Goal: Find contact information: Find contact information

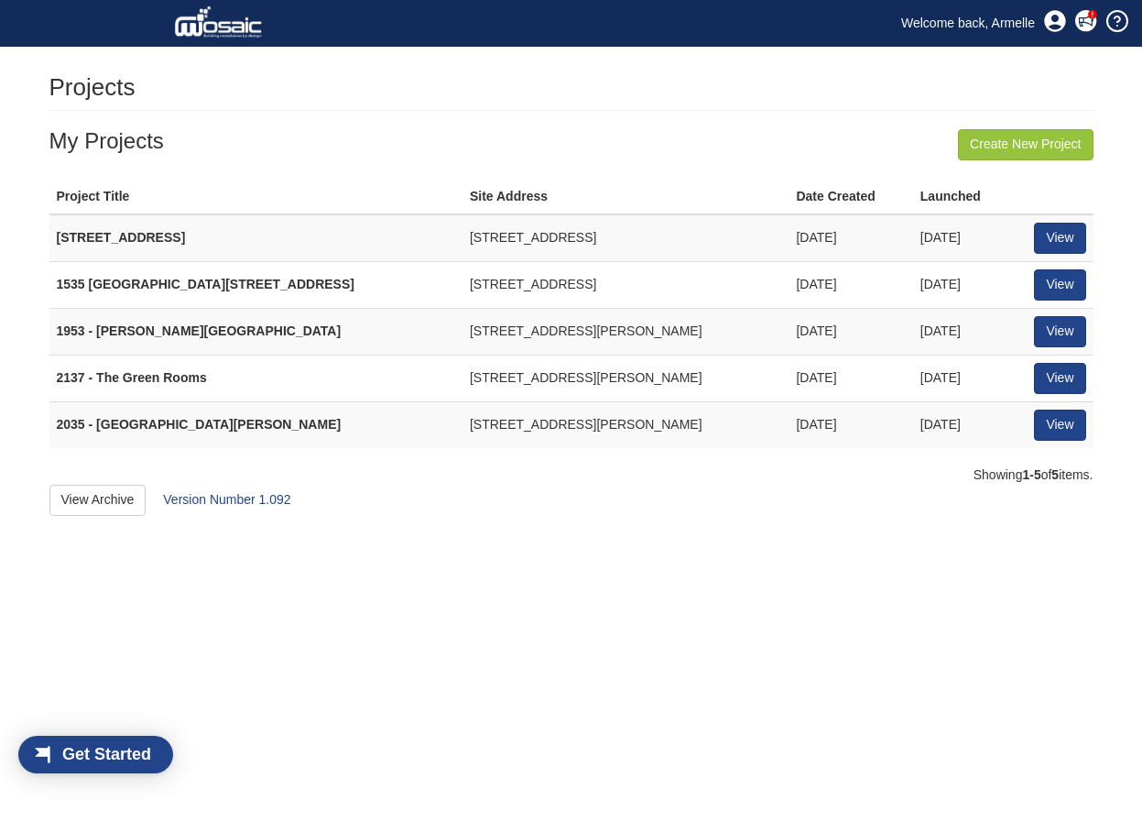
scroll to position [24, 104]
click at [1068, 432] on link "View" at bounding box center [1059, 425] width 51 height 31
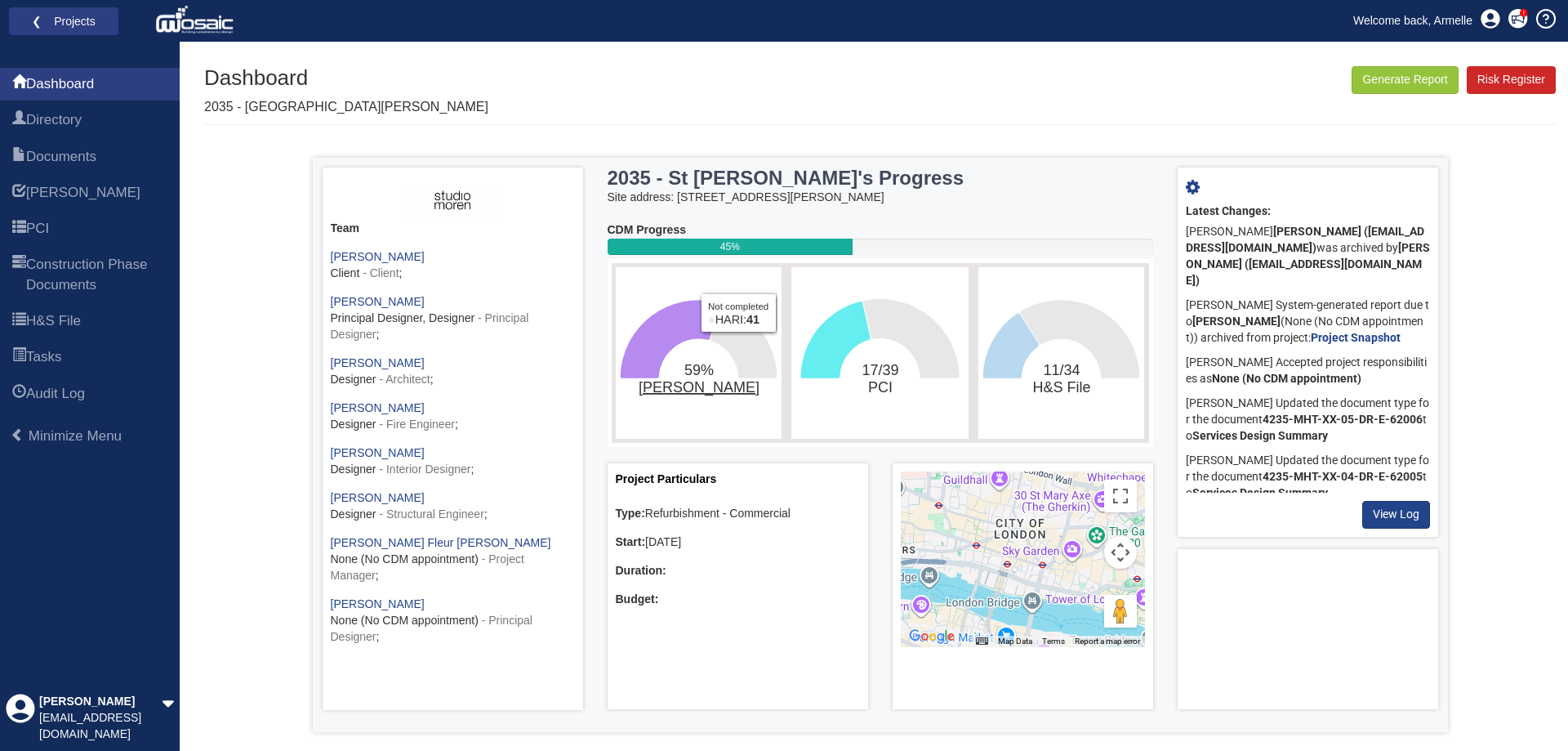
click at [693, 388] on tspan "[PERSON_NAME]" at bounding box center [698, 387] width 121 height 17
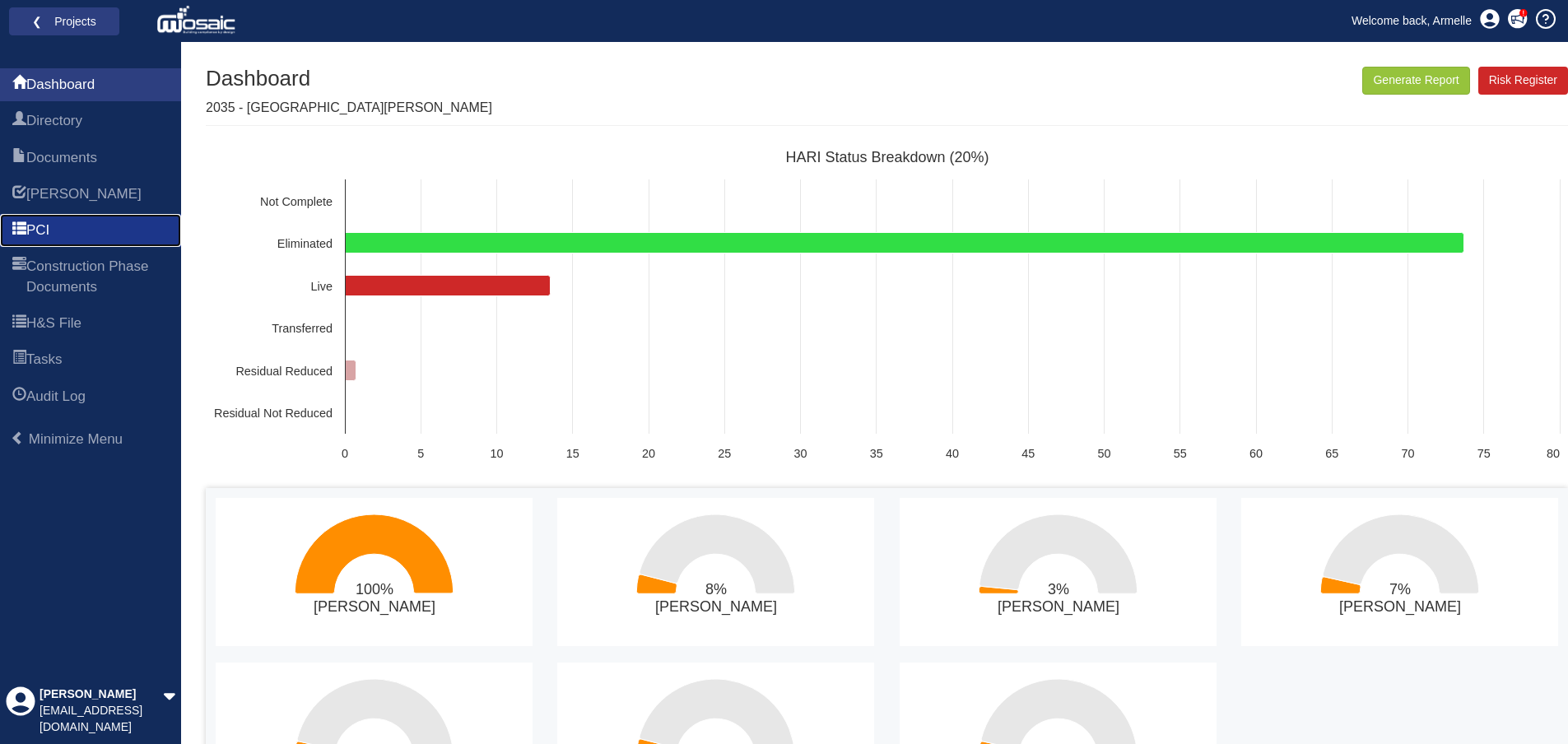
click at [76, 224] on link "PCI" at bounding box center [91, 230] width 182 height 33
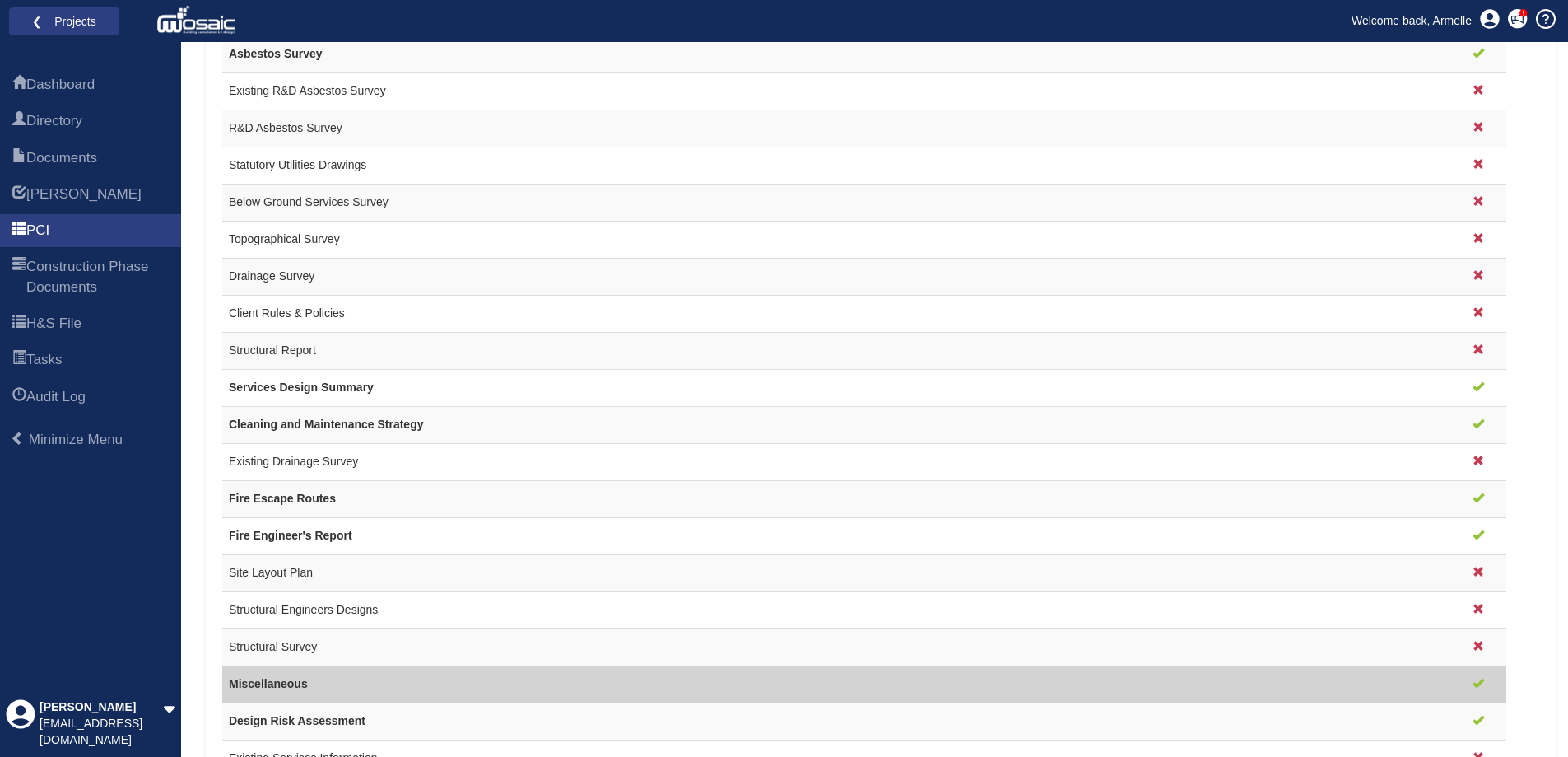
scroll to position [1248, 0]
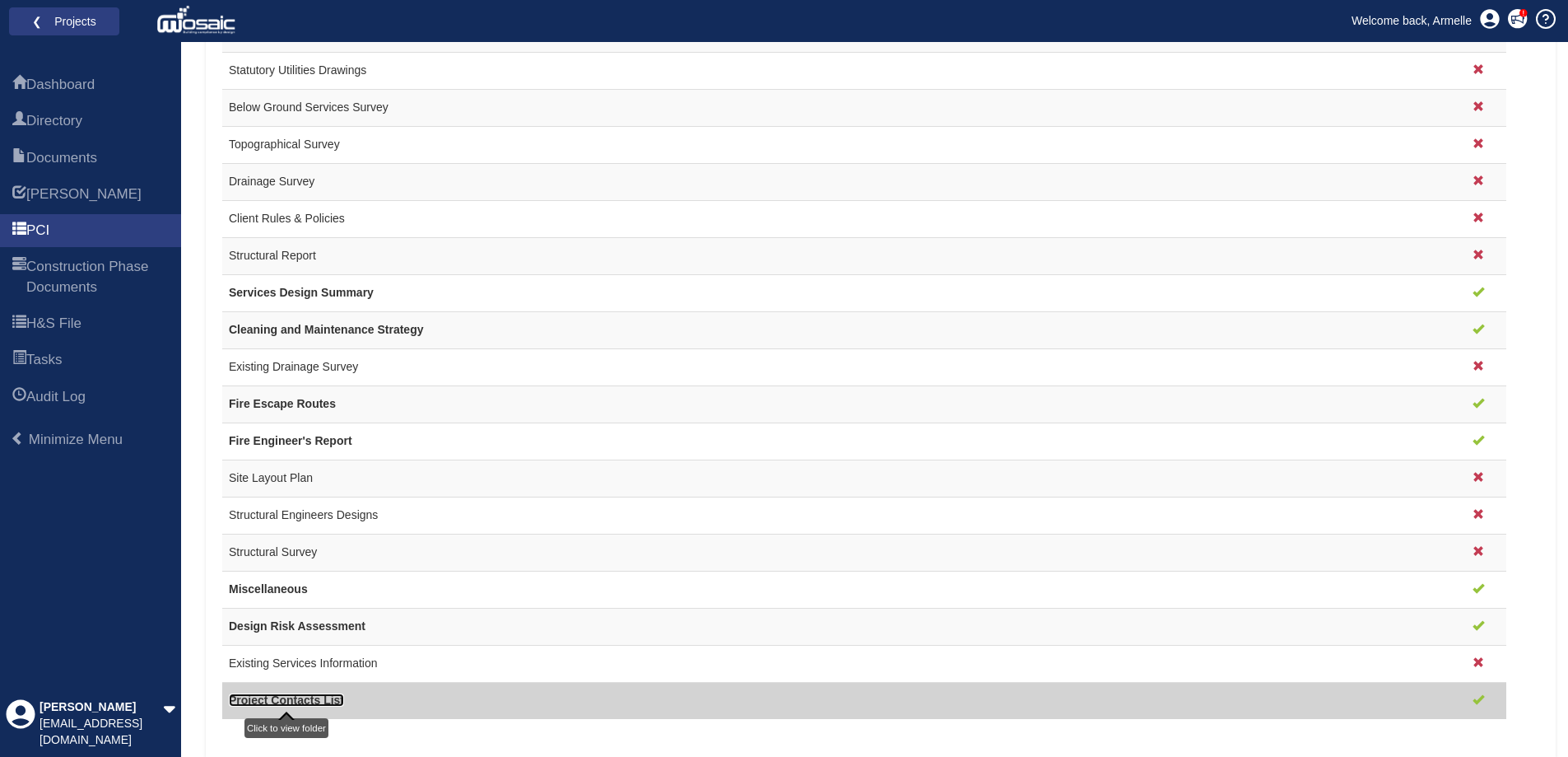
click at [245, 693] on link "Project Contacts List" at bounding box center [287, 699] width 115 height 13
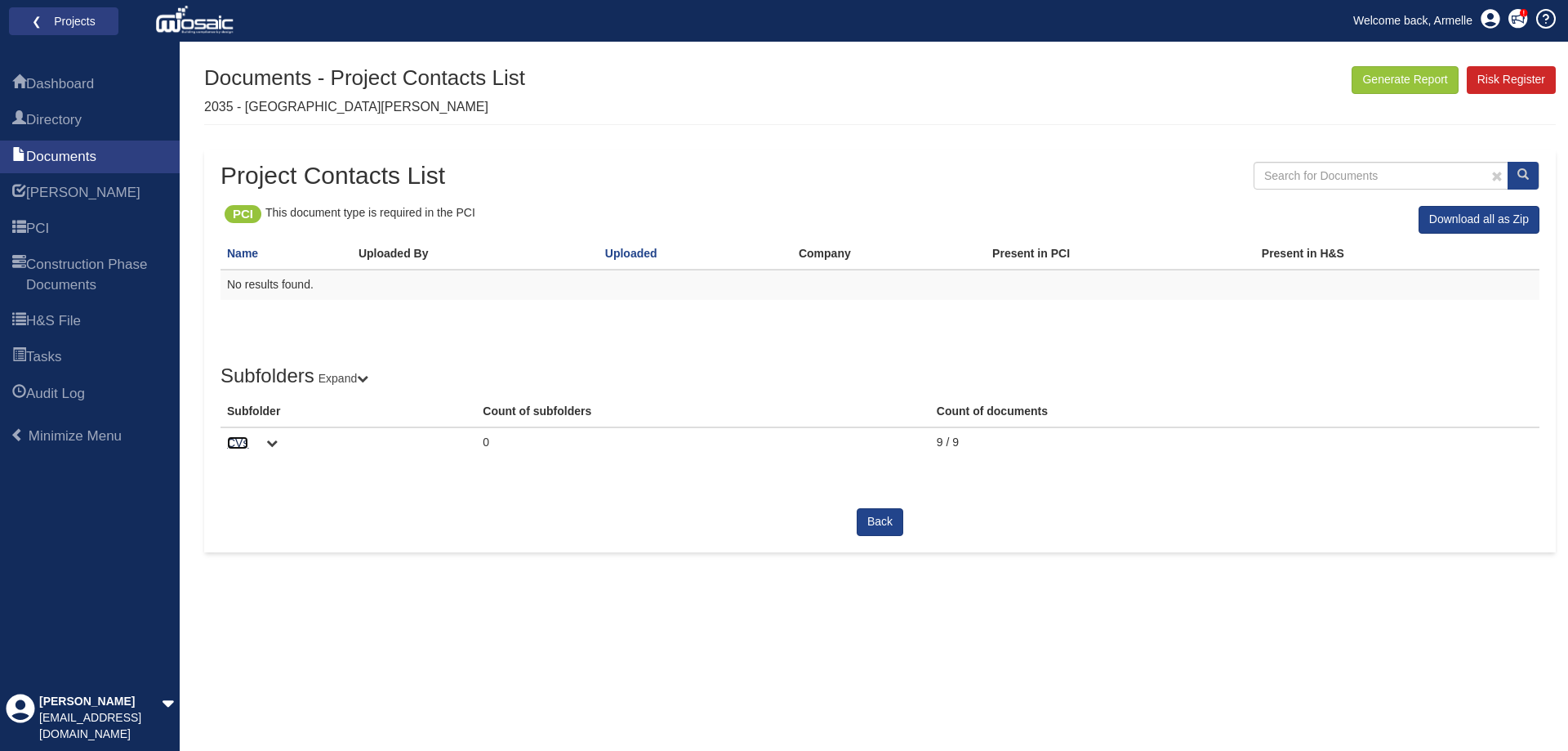
click at [231, 443] on link "CVs" at bounding box center [238, 442] width 21 height 13
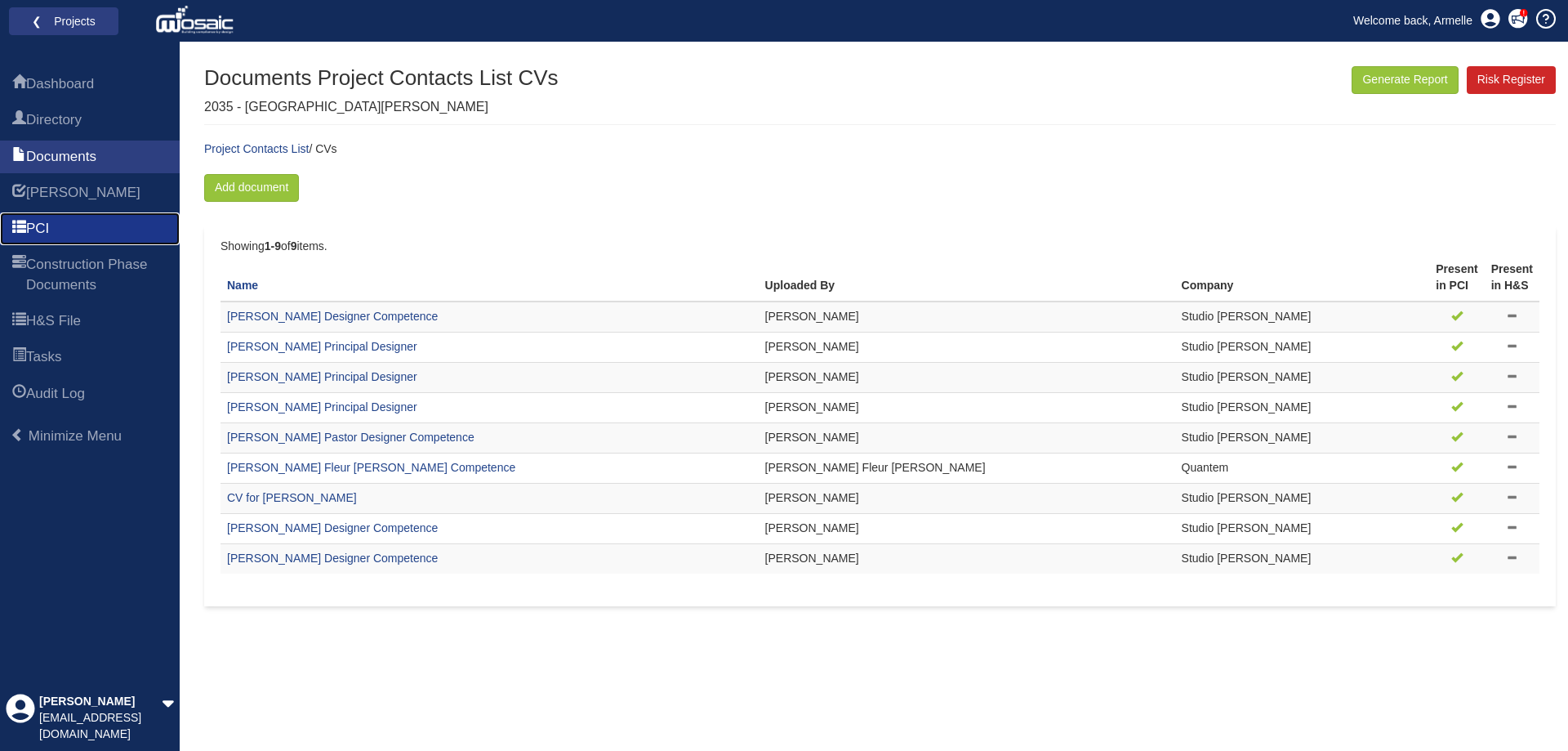
click at [63, 219] on link "PCI" at bounding box center [90, 228] width 180 height 33
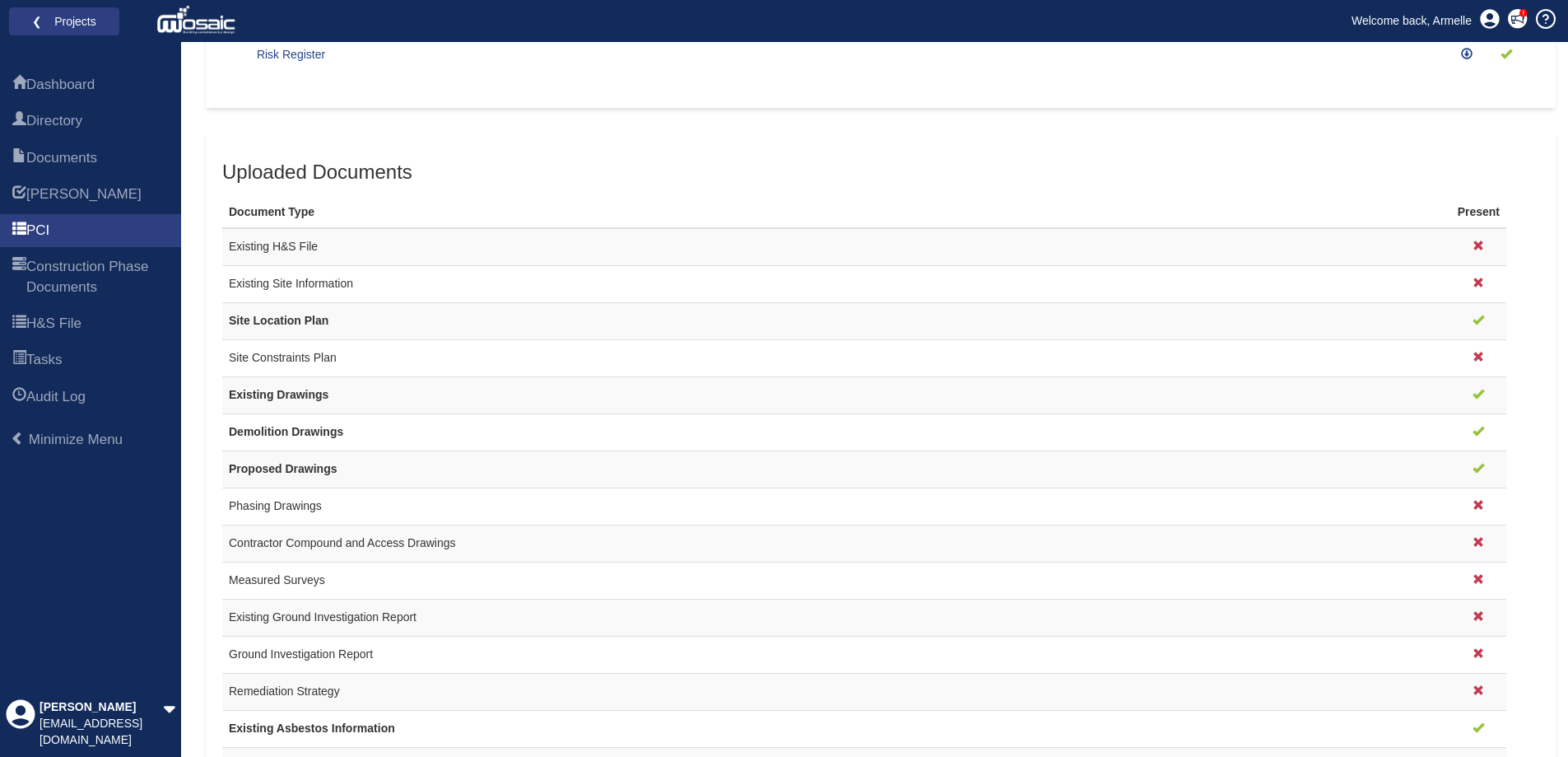
scroll to position [424, 0]
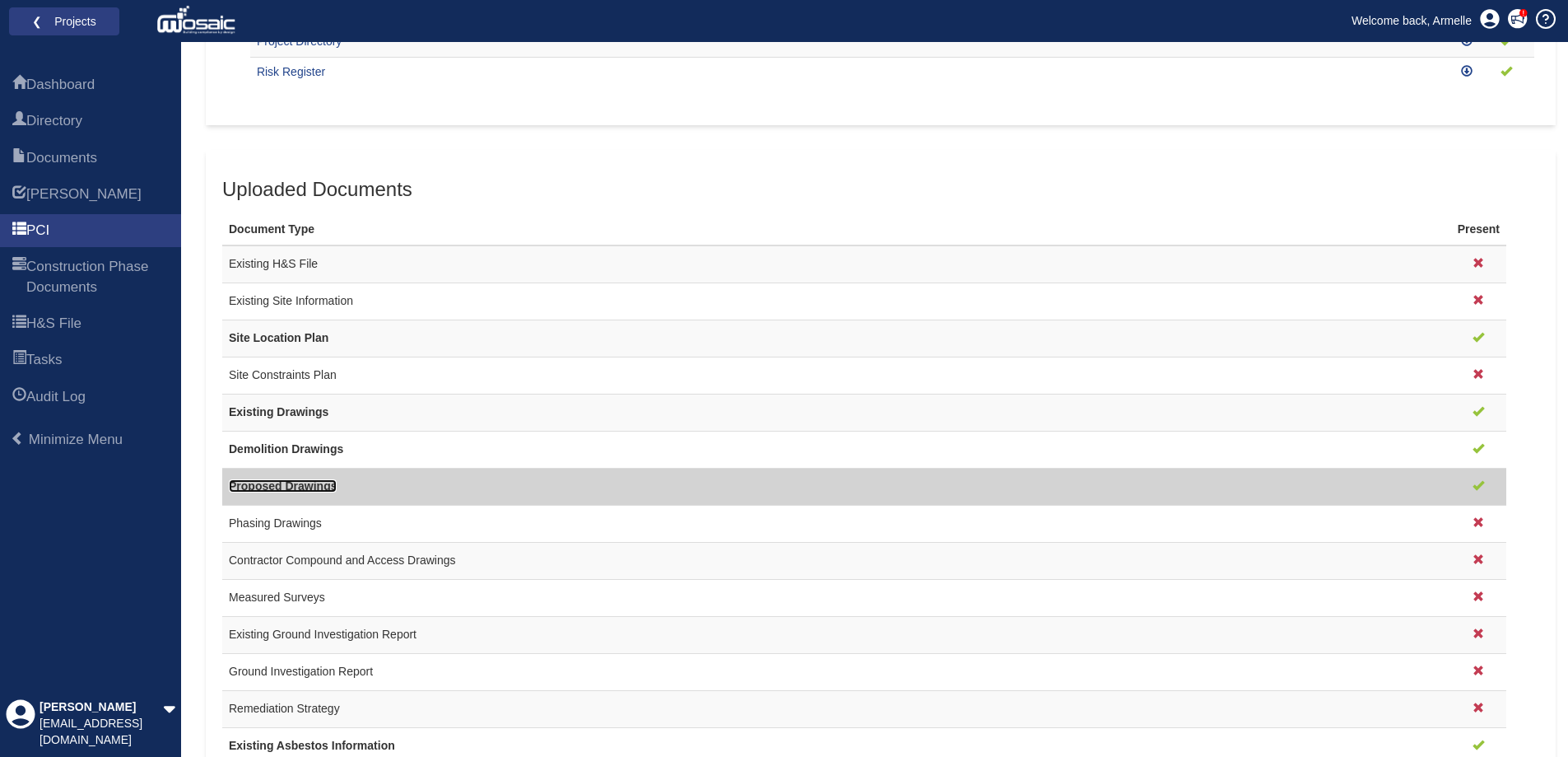
click at [297, 485] on link "Proposed Drawings" at bounding box center [283, 485] width 108 height 13
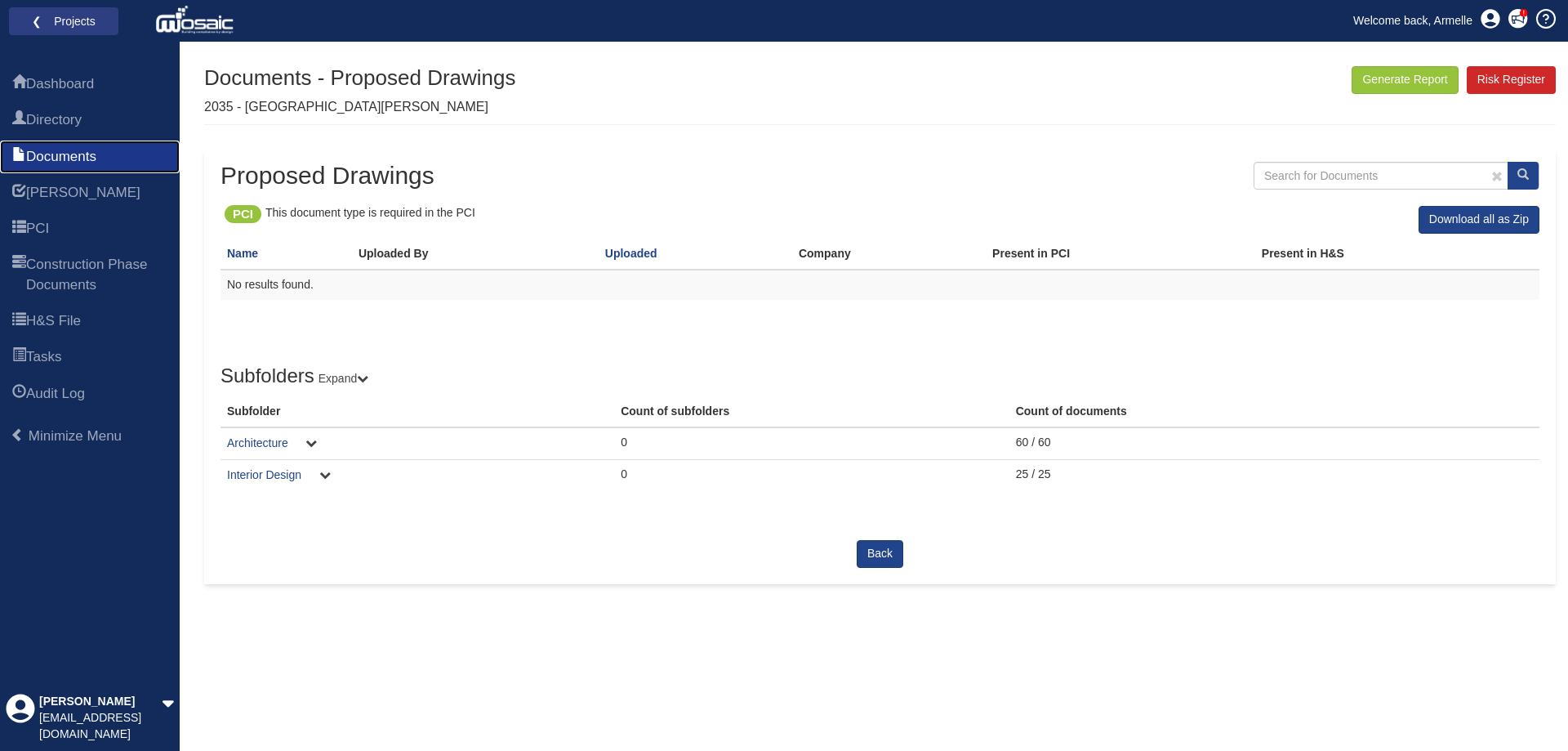
click at [79, 155] on span "Documents" at bounding box center [61, 157] width 70 height 20
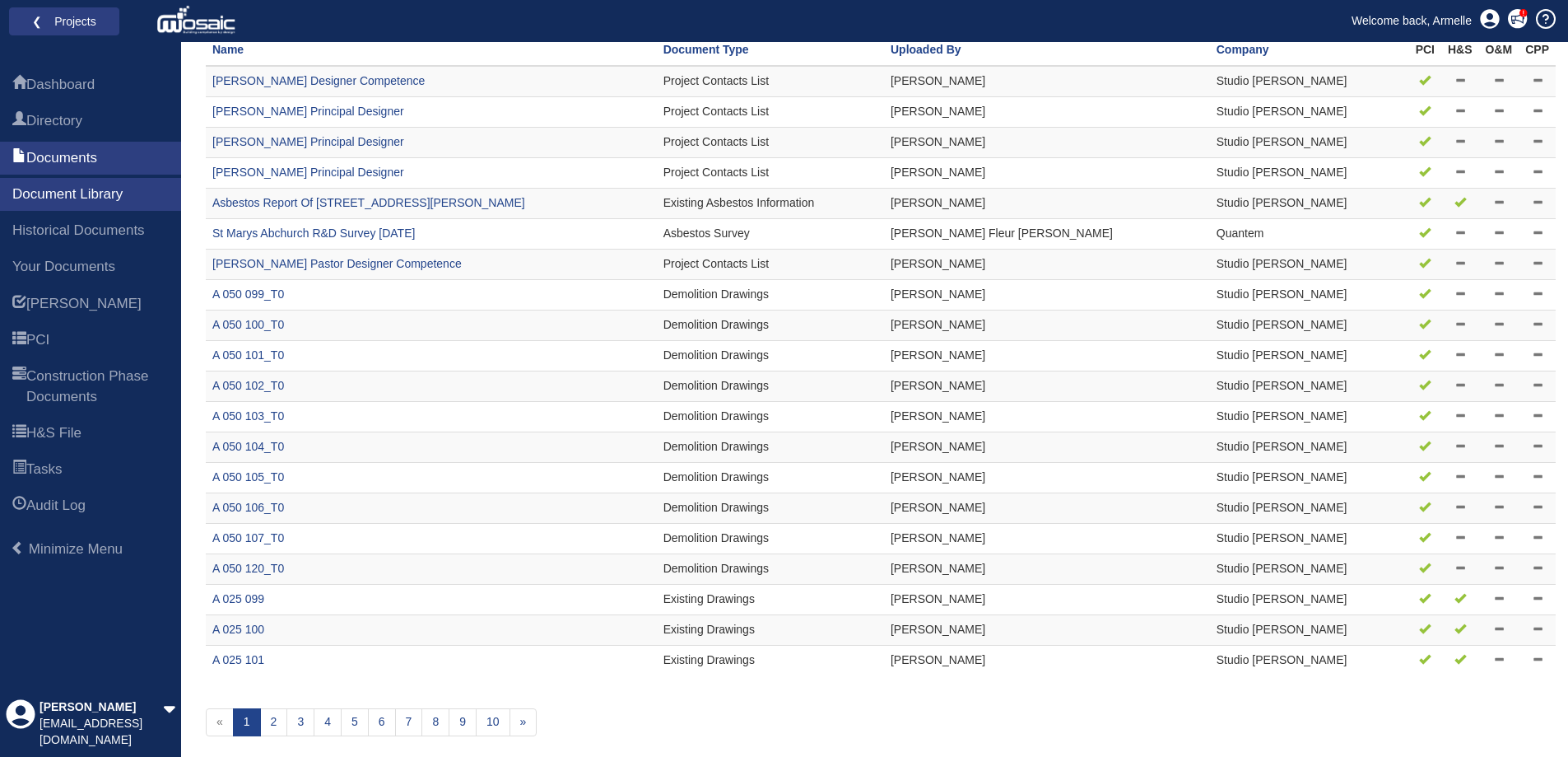
scroll to position [165, 0]
click at [329, 723] on link "4" at bounding box center [327, 721] width 28 height 28
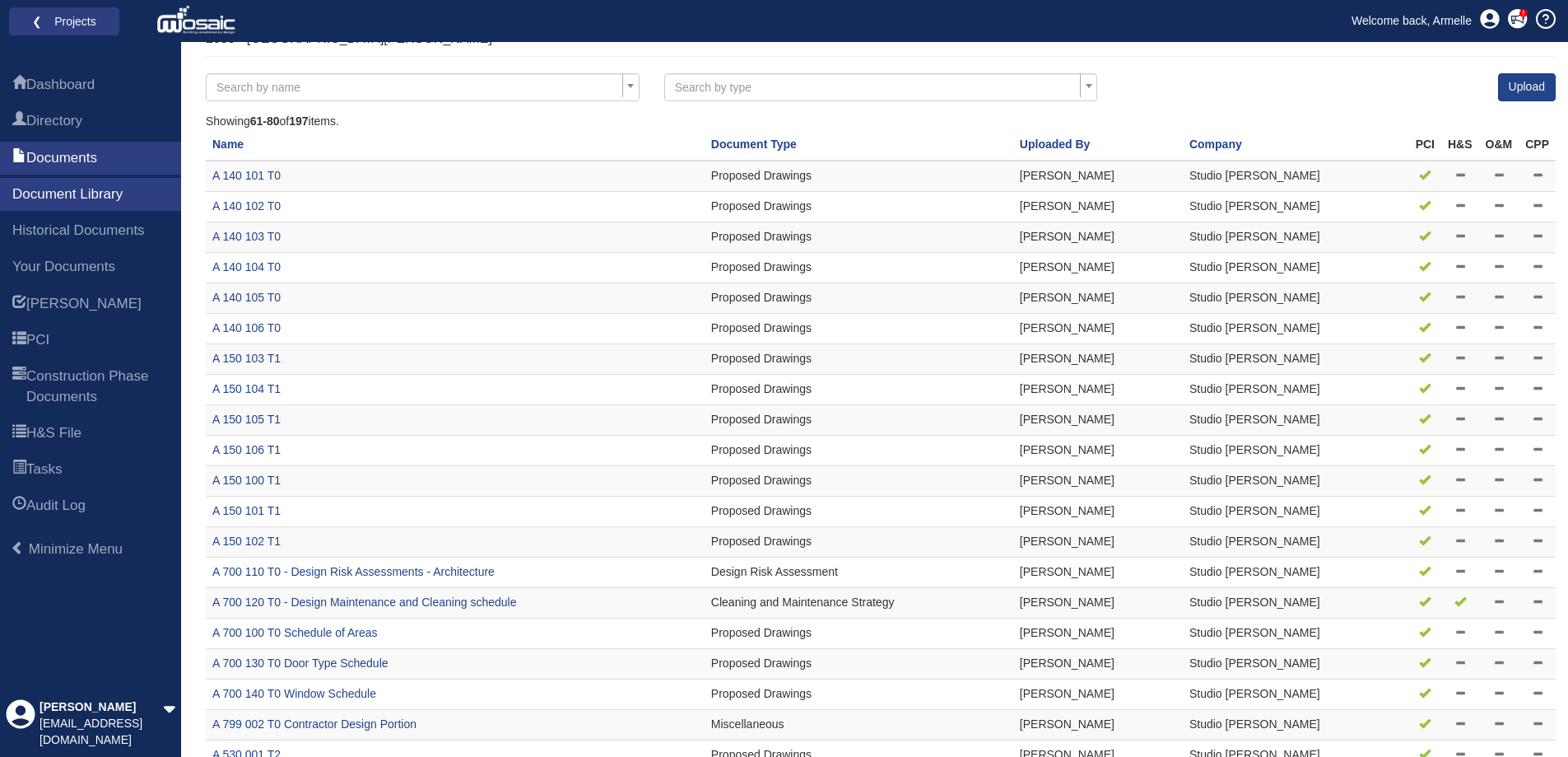
scroll to position [165, 0]
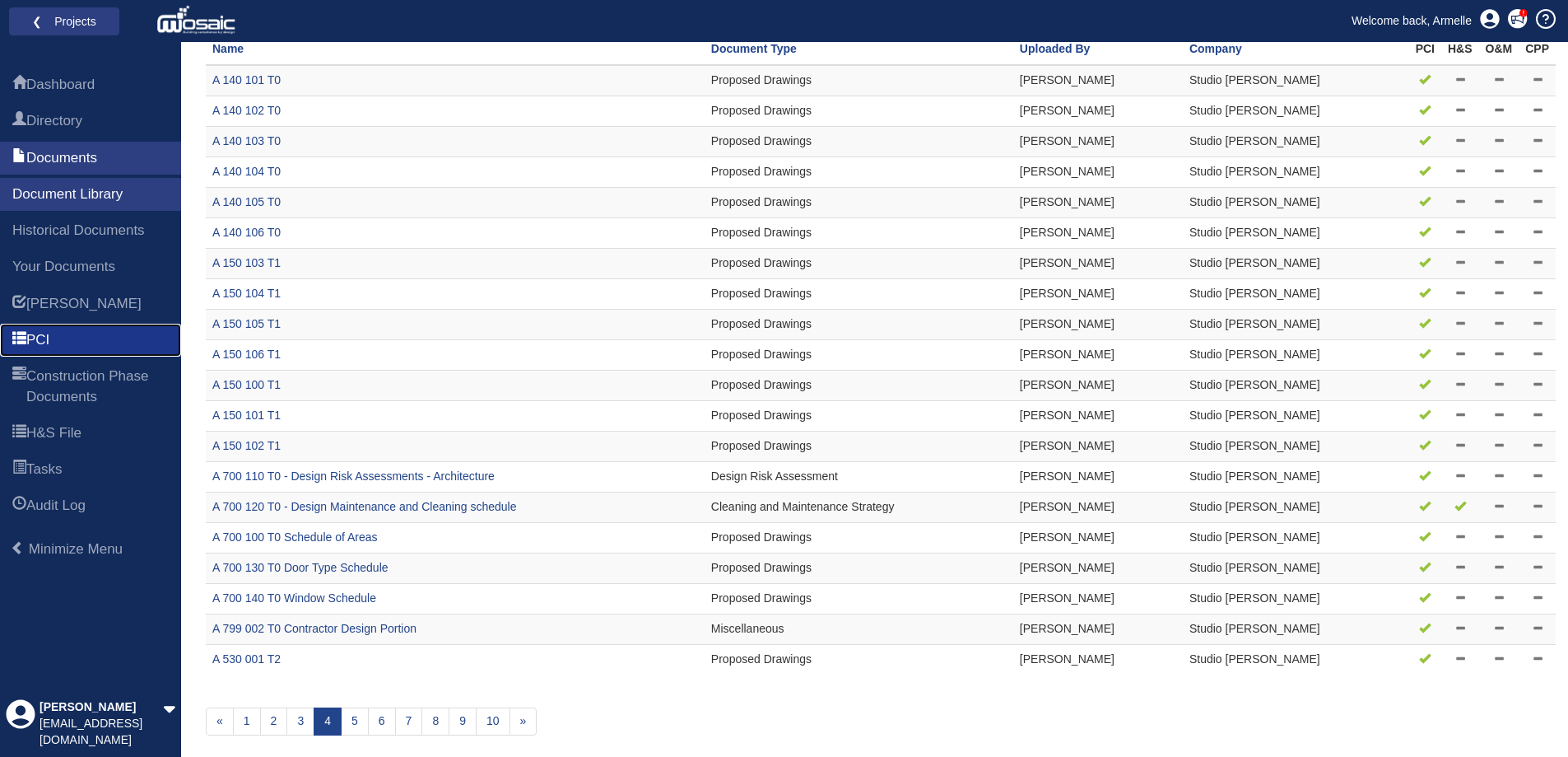
click at [41, 332] on span "PCI" at bounding box center [38, 340] width 23 height 20
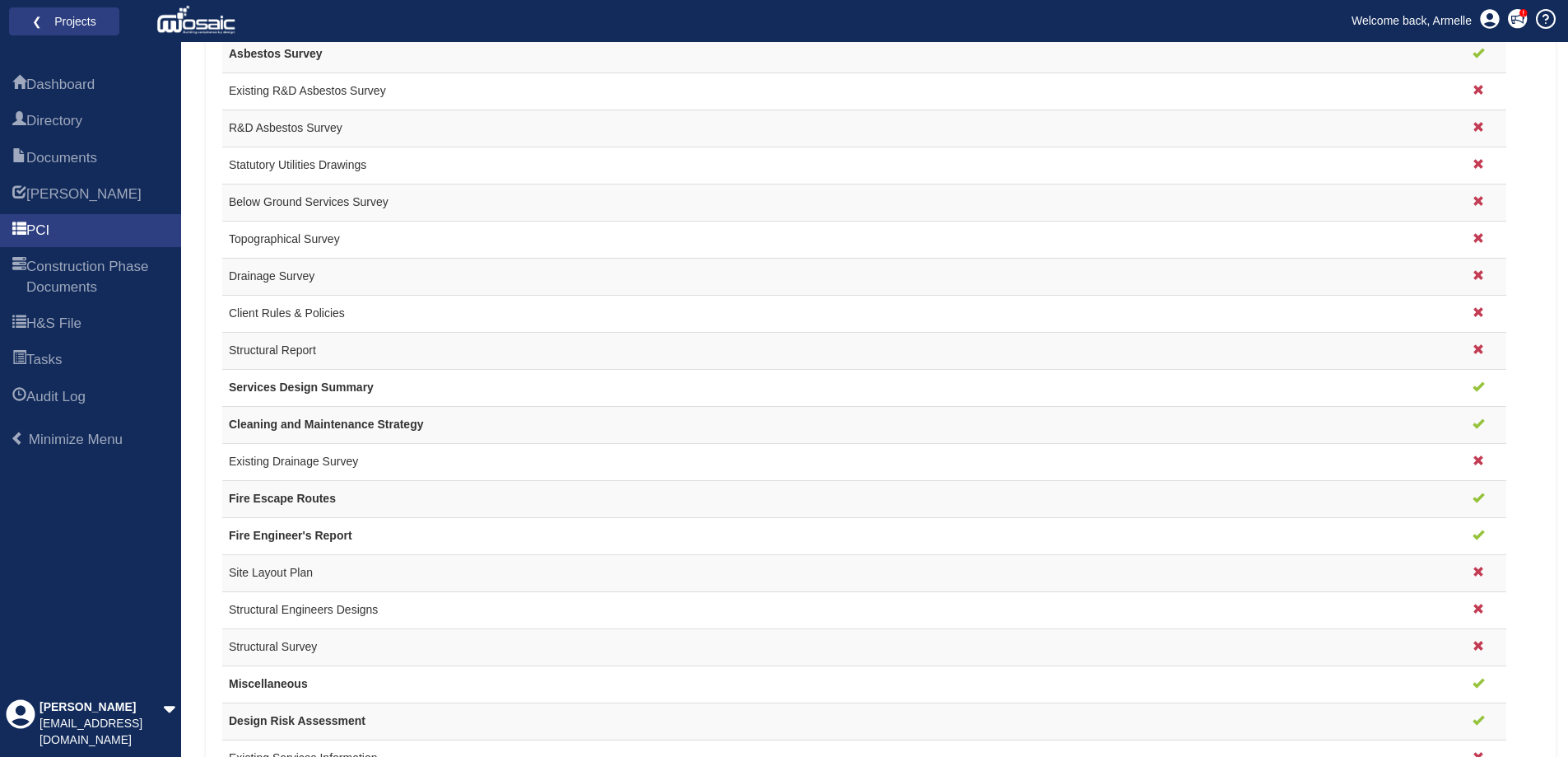
scroll to position [1248, 0]
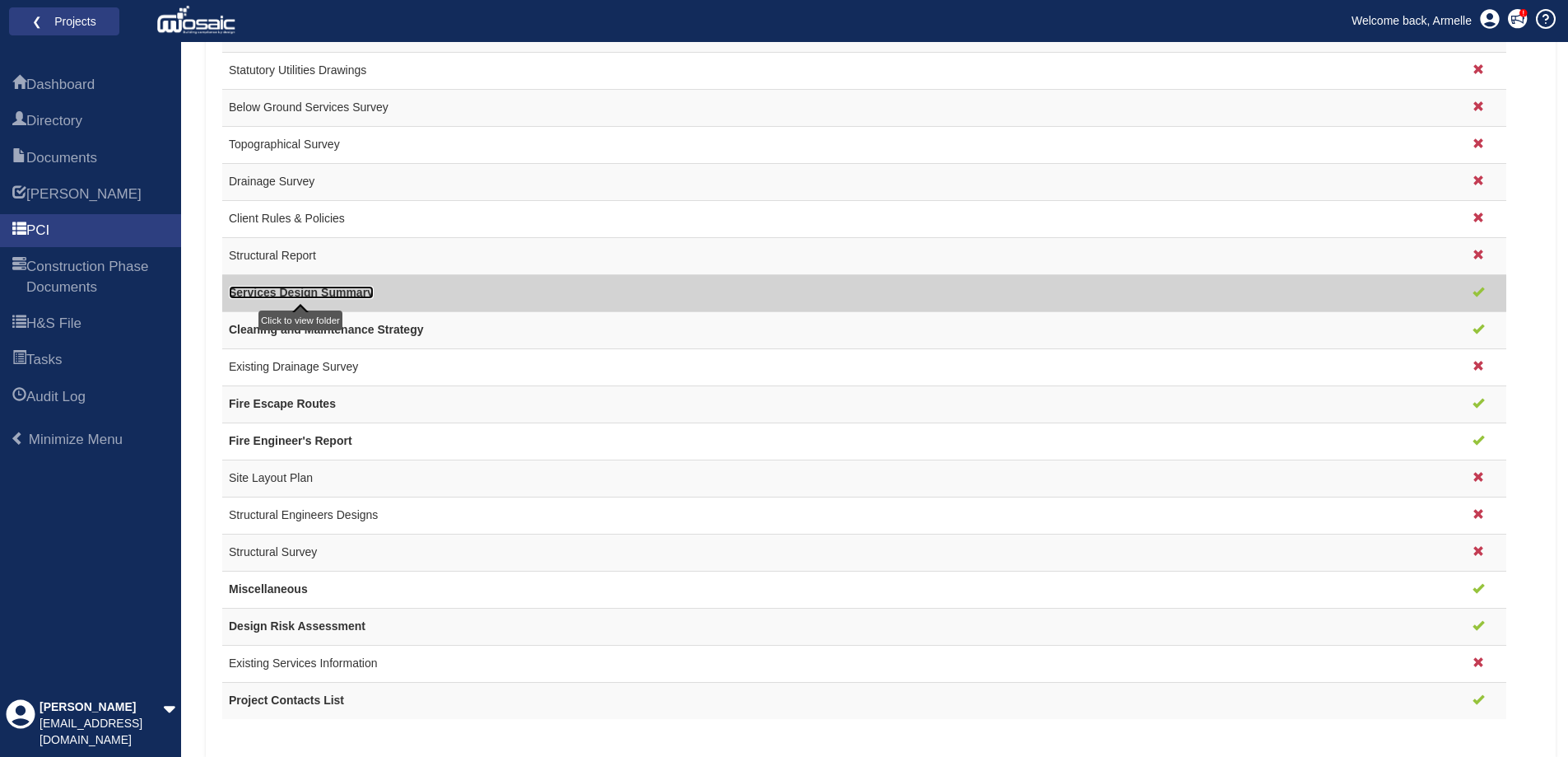
click at [319, 293] on link "Services Design Summary" at bounding box center [301, 292] width 145 height 13
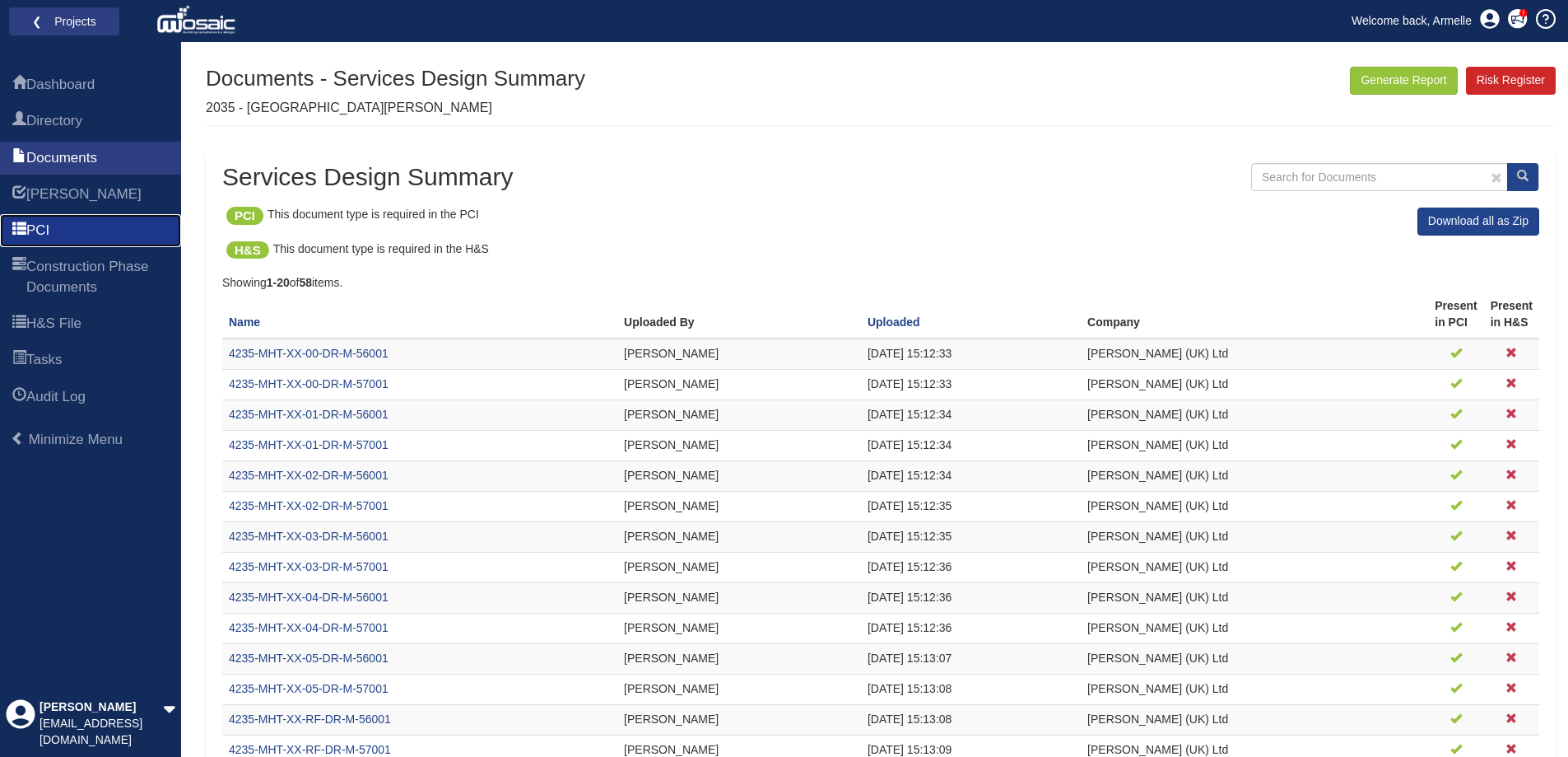
click at [33, 226] on span "PCI" at bounding box center [38, 231] width 23 height 20
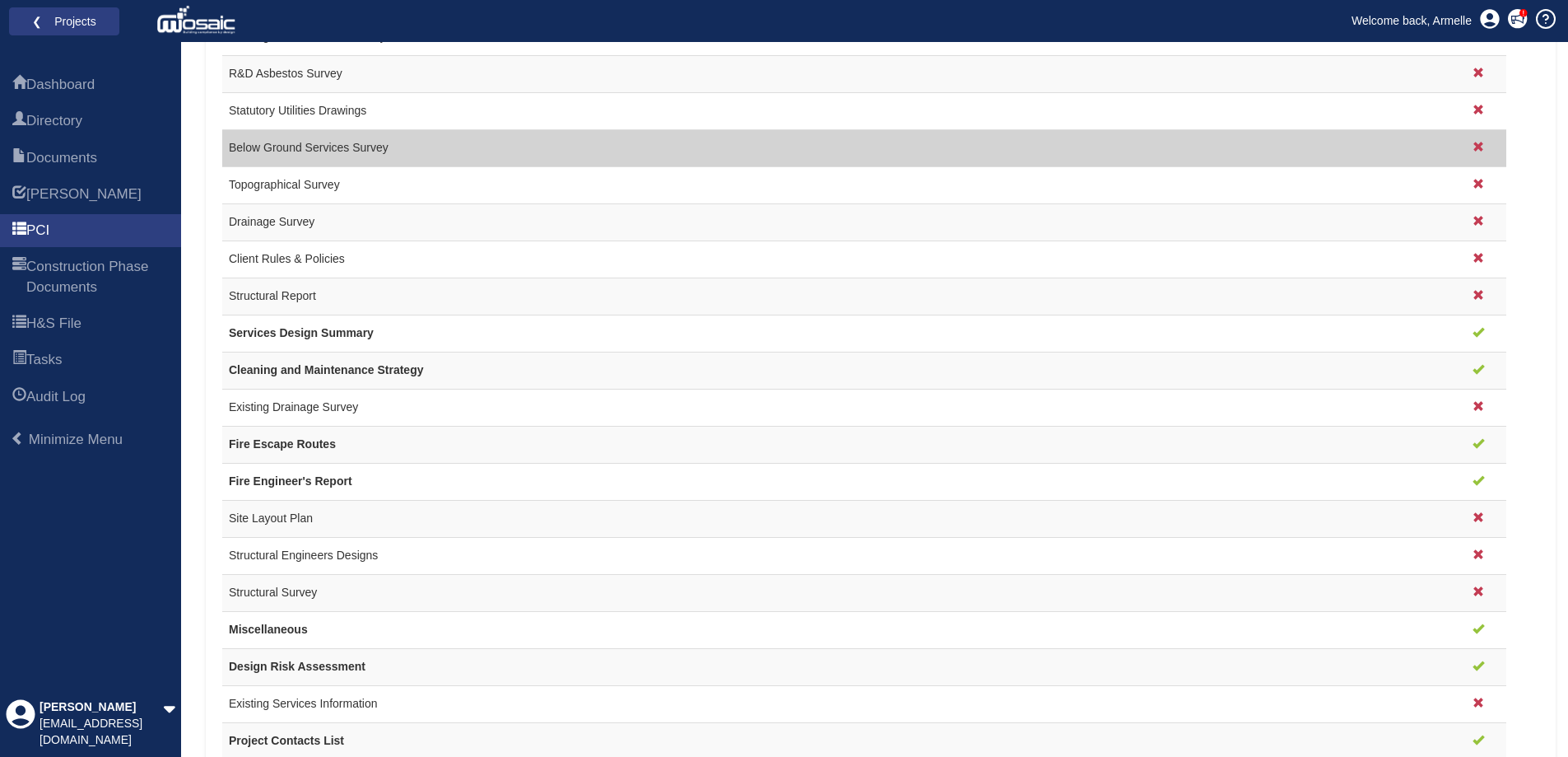
scroll to position [1248, 0]
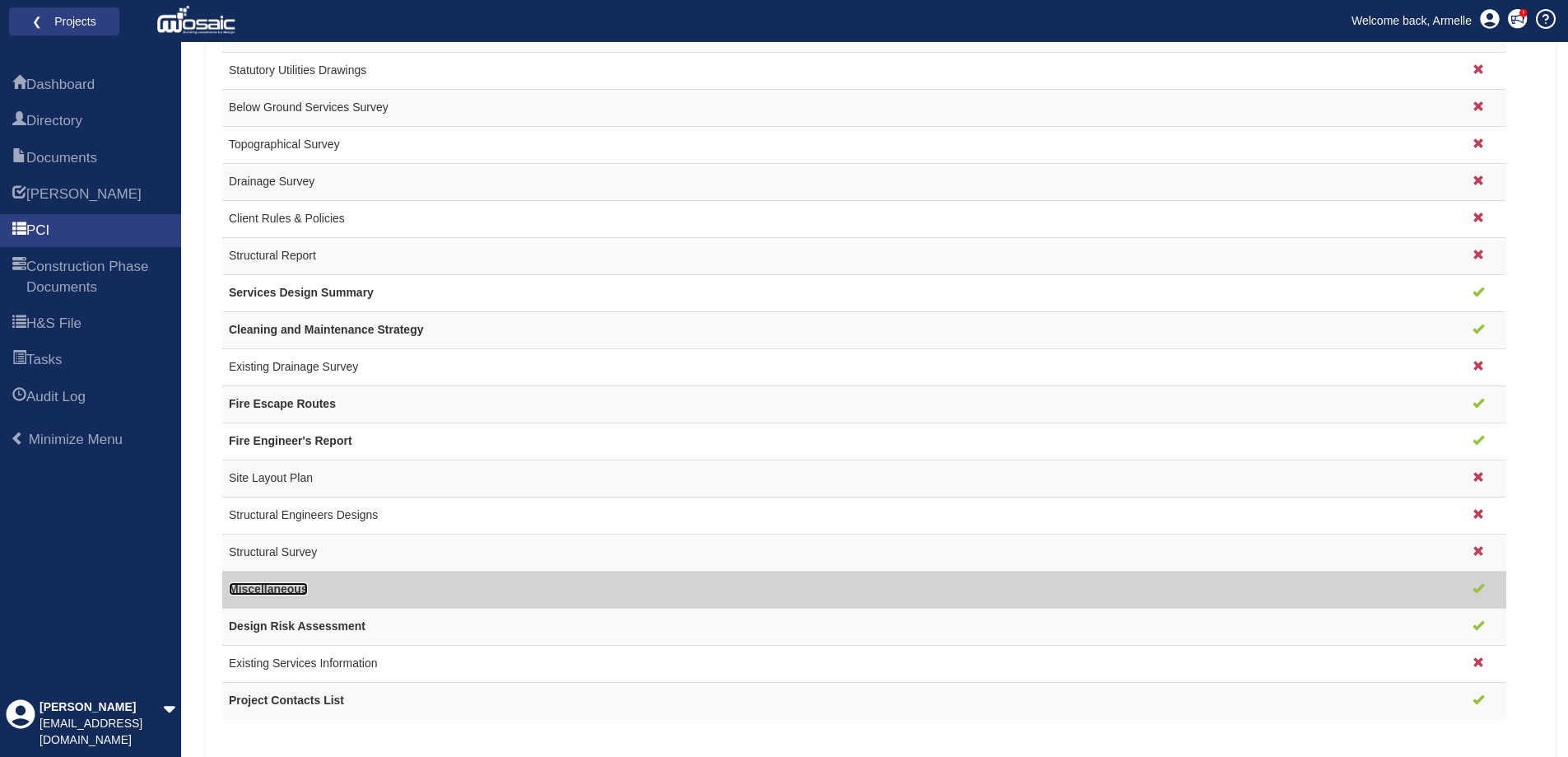
click at [282, 593] on link "Miscellaneous" at bounding box center [269, 589] width 79 height 13
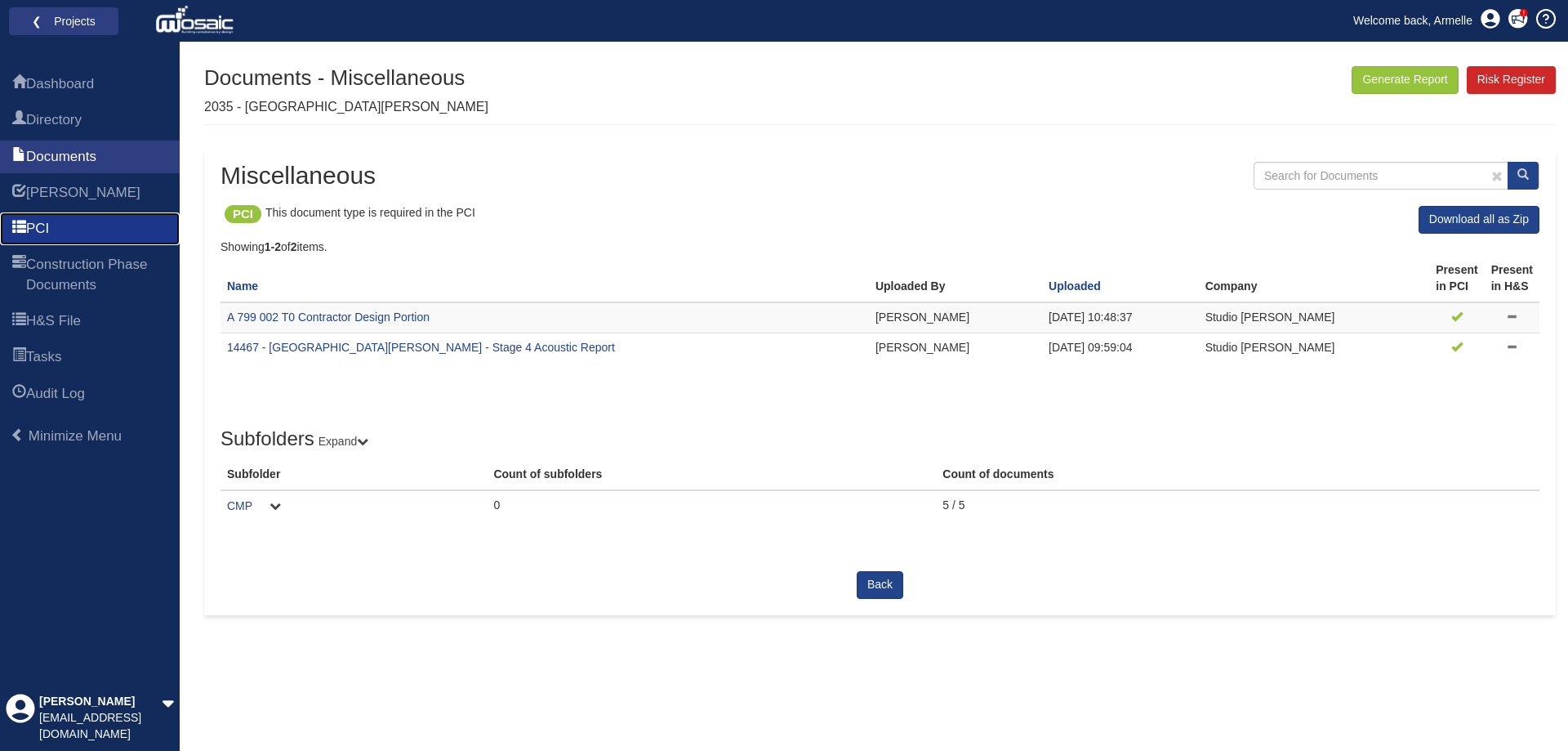
click at [37, 227] on span "PCI" at bounding box center [37, 229] width 23 height 20
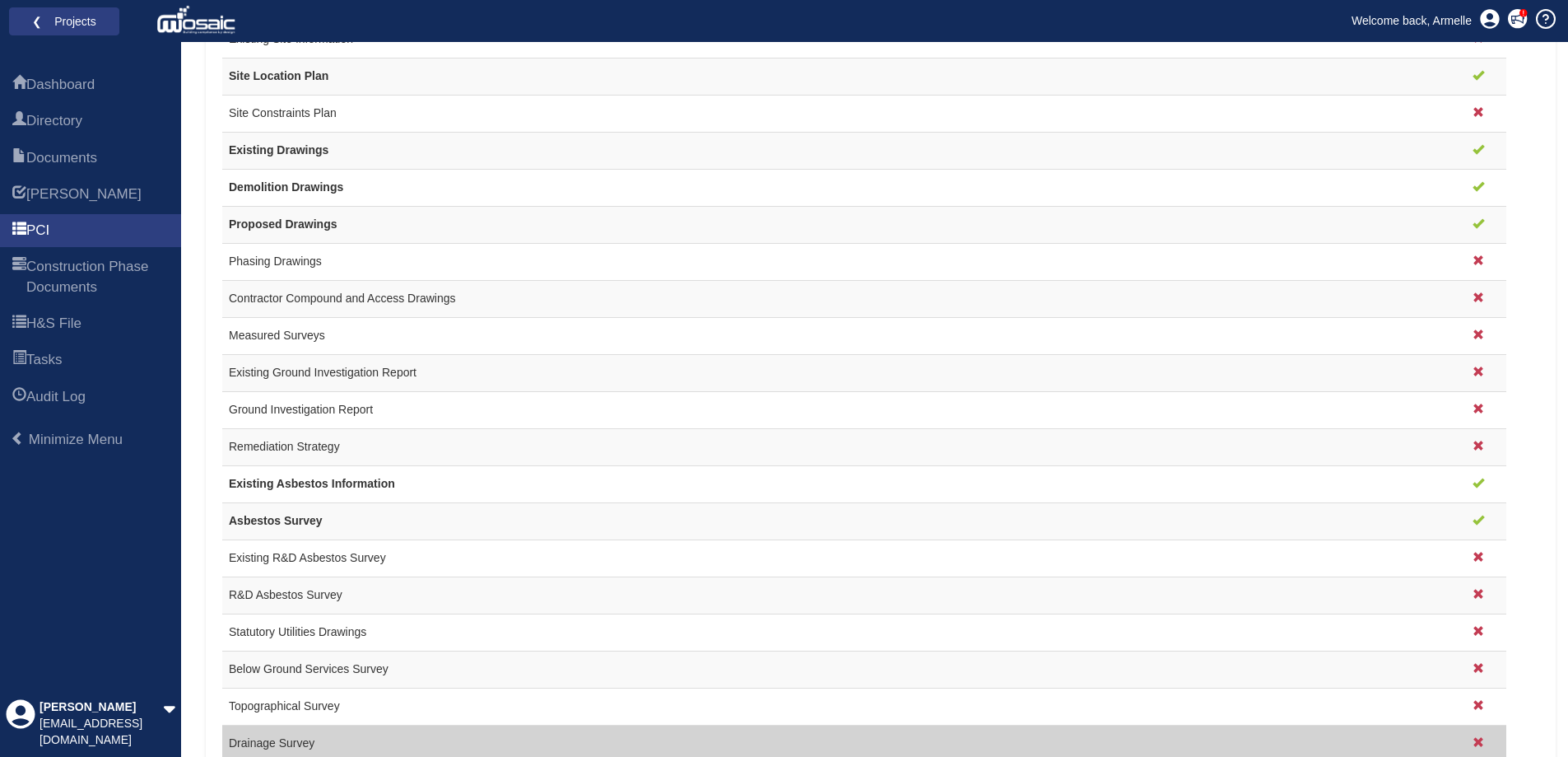
scroll to position [672, 0]
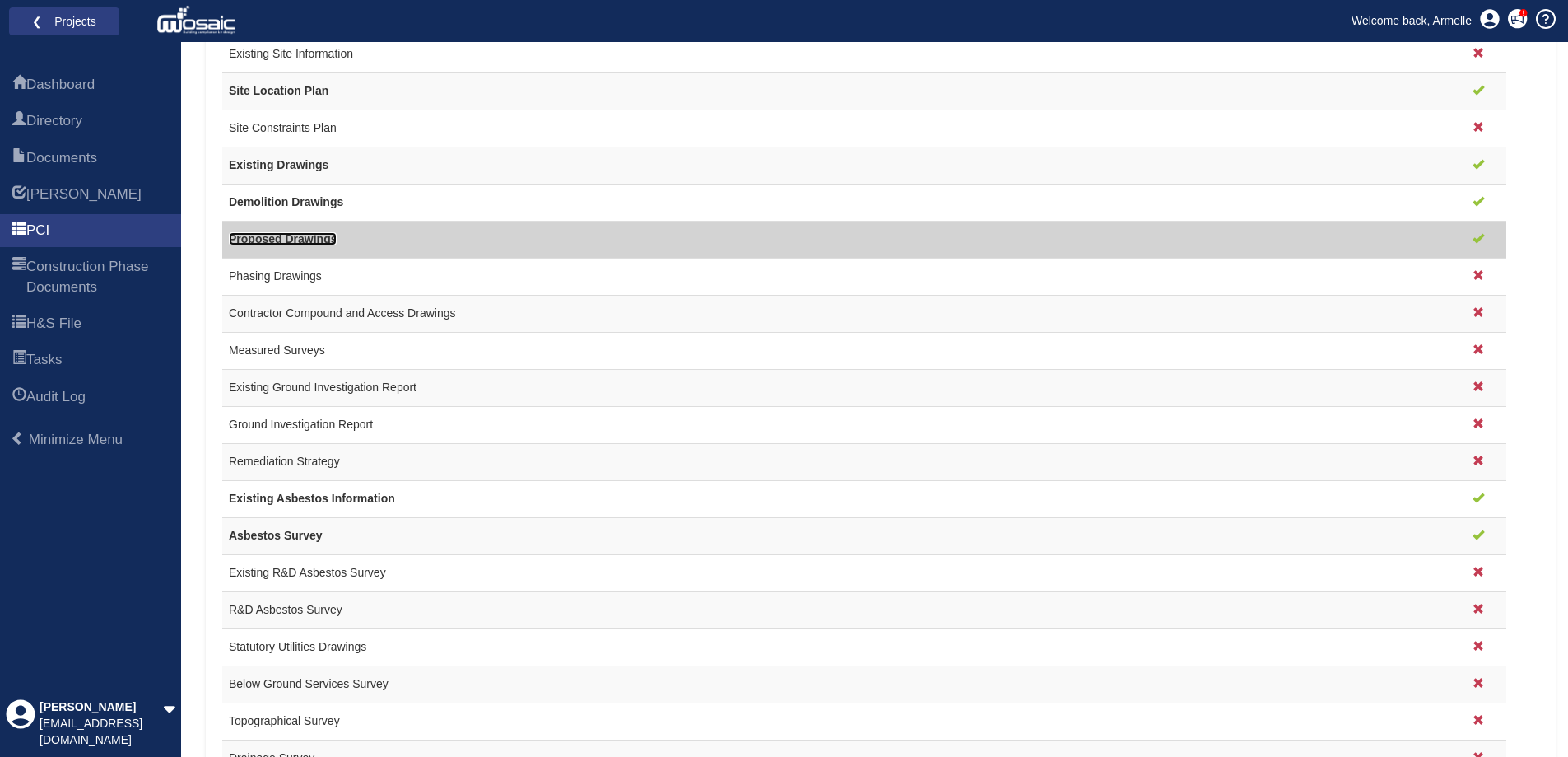
click at [279, 236] on link "Proposed Drawings" at bounding box center [283, 238] width 108 height 13
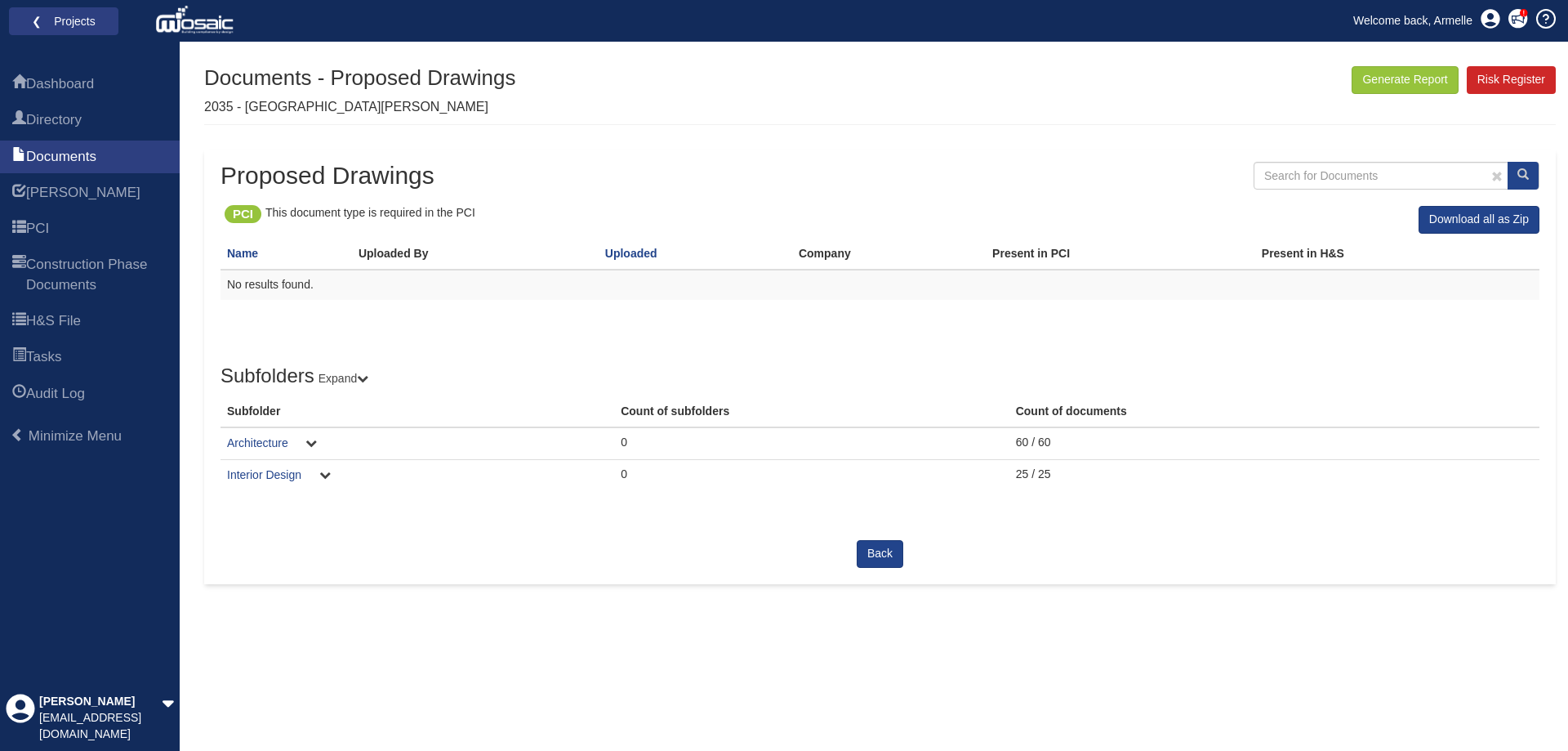
click at [258, 434] on td "Architecture" at bounding box center [417, 443] width 394 height 32
click at [259, 443] on link "Architecture" at bounding box center [258, 442] width 62 height 13
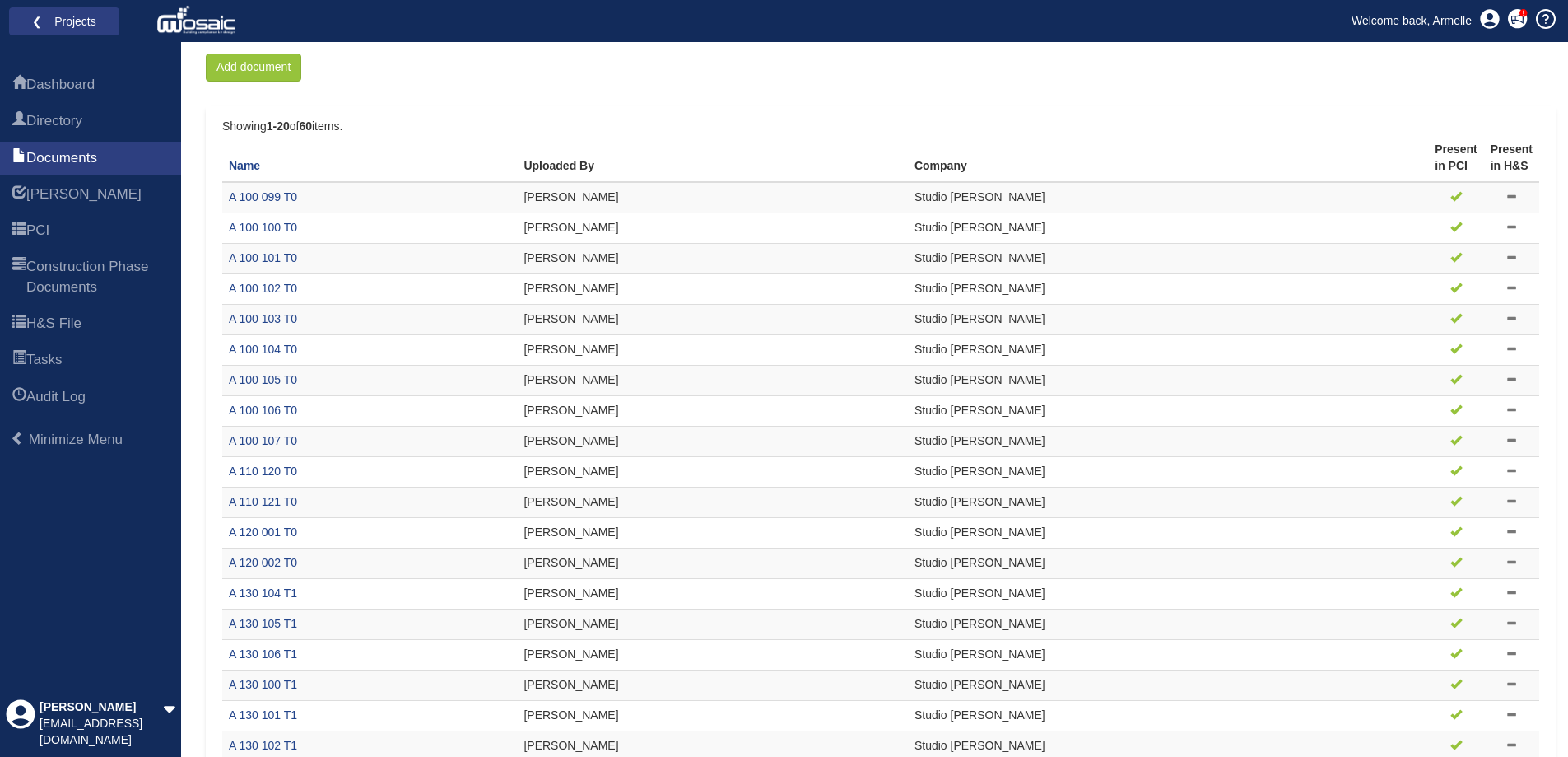
scroll to position [255, 0]
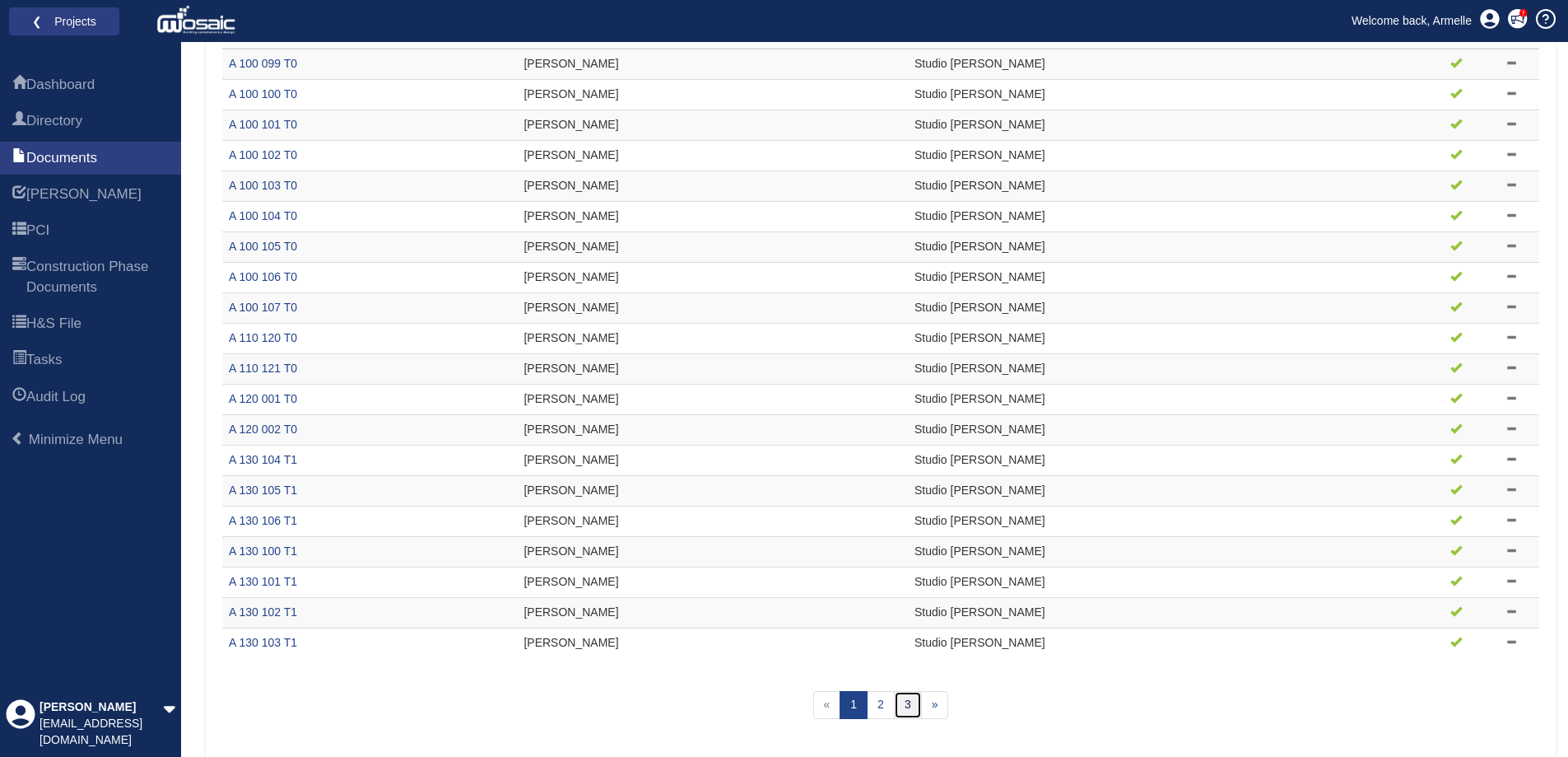
click at [904, 704] on link "3" at bounding box center [908, 705] width 28 height 28
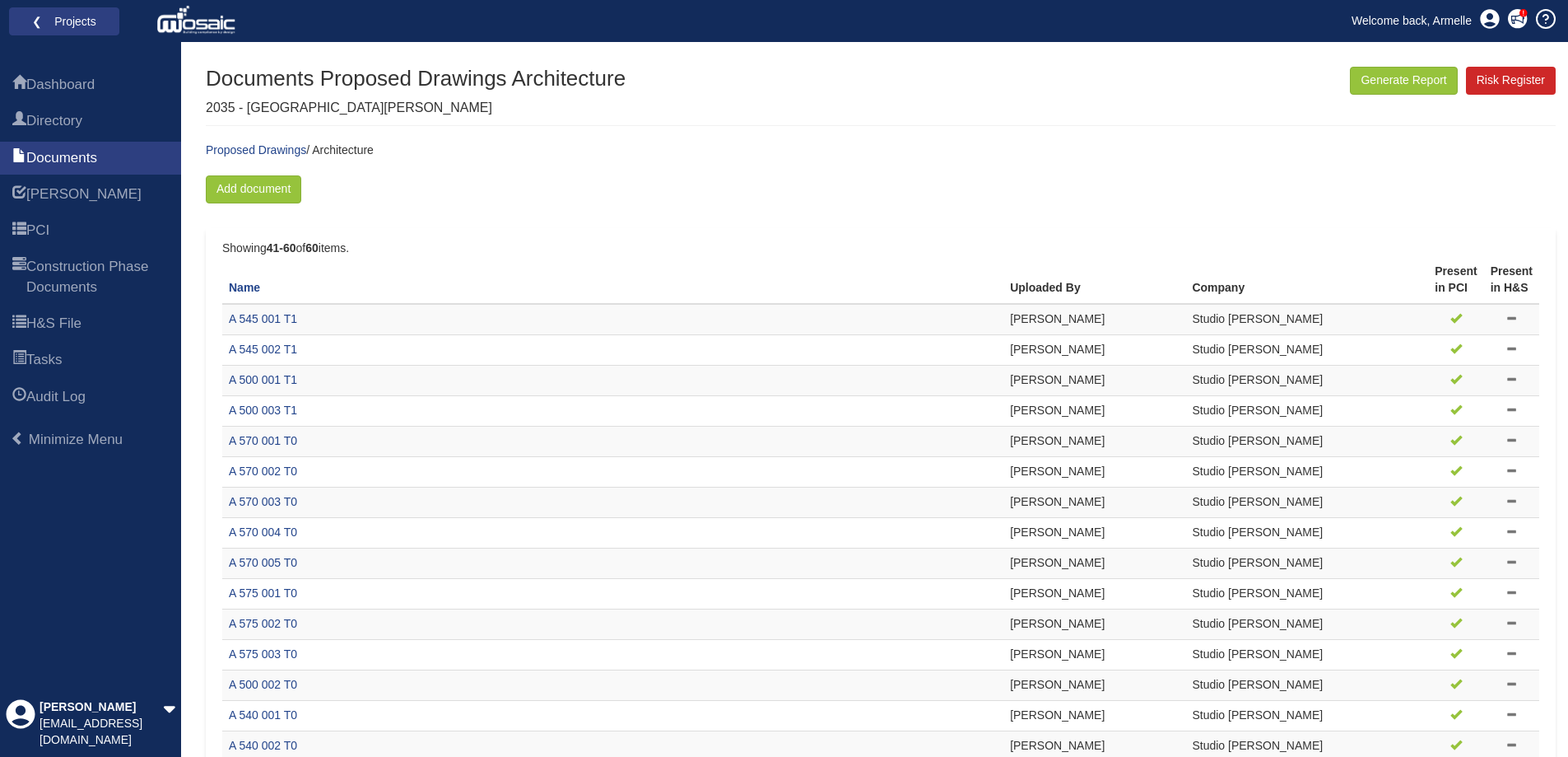
scroll to position [255, 0]
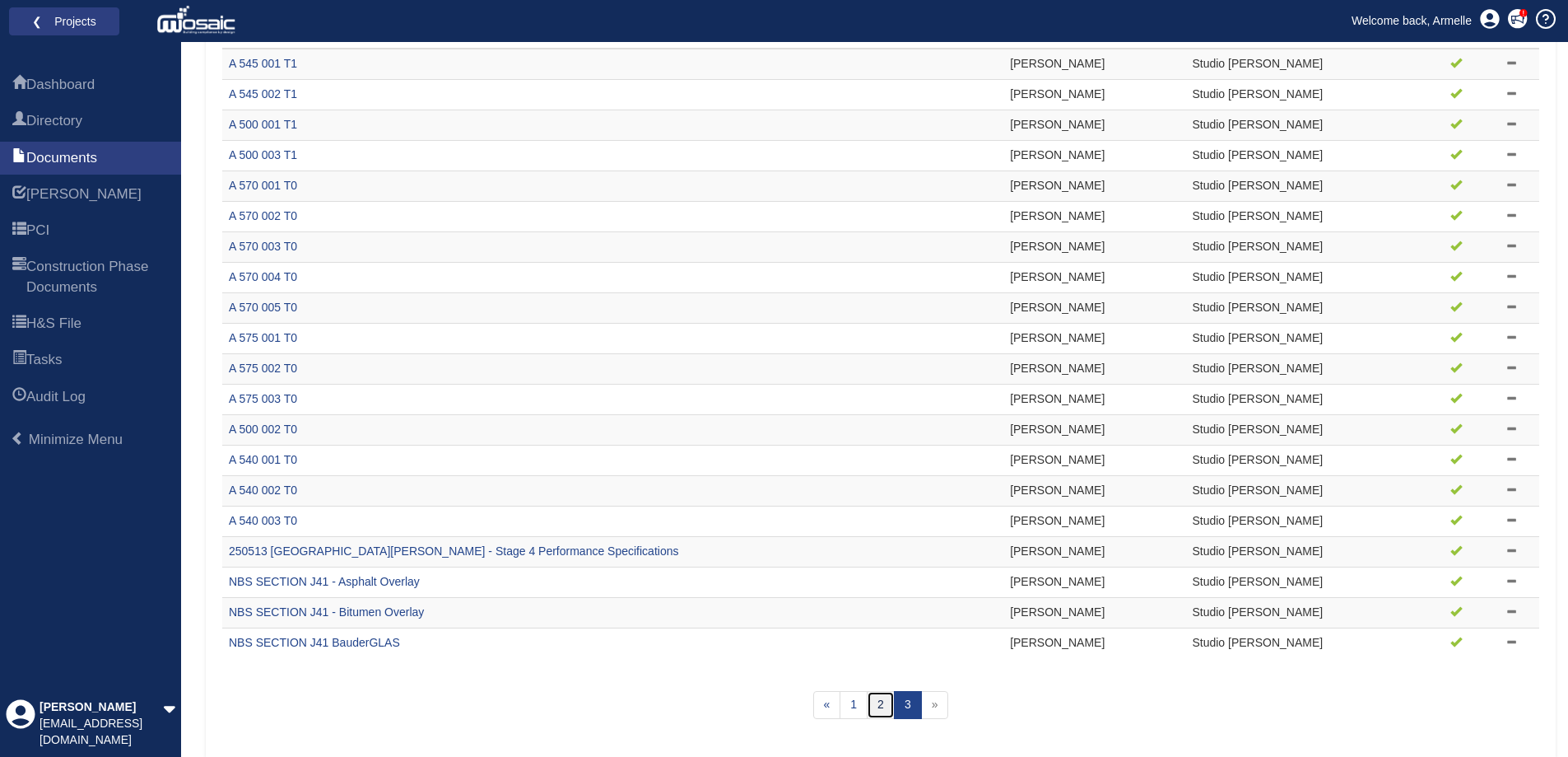
click at [873, 707] on link "2" at bounding box center [881, 705] width 28 height 28
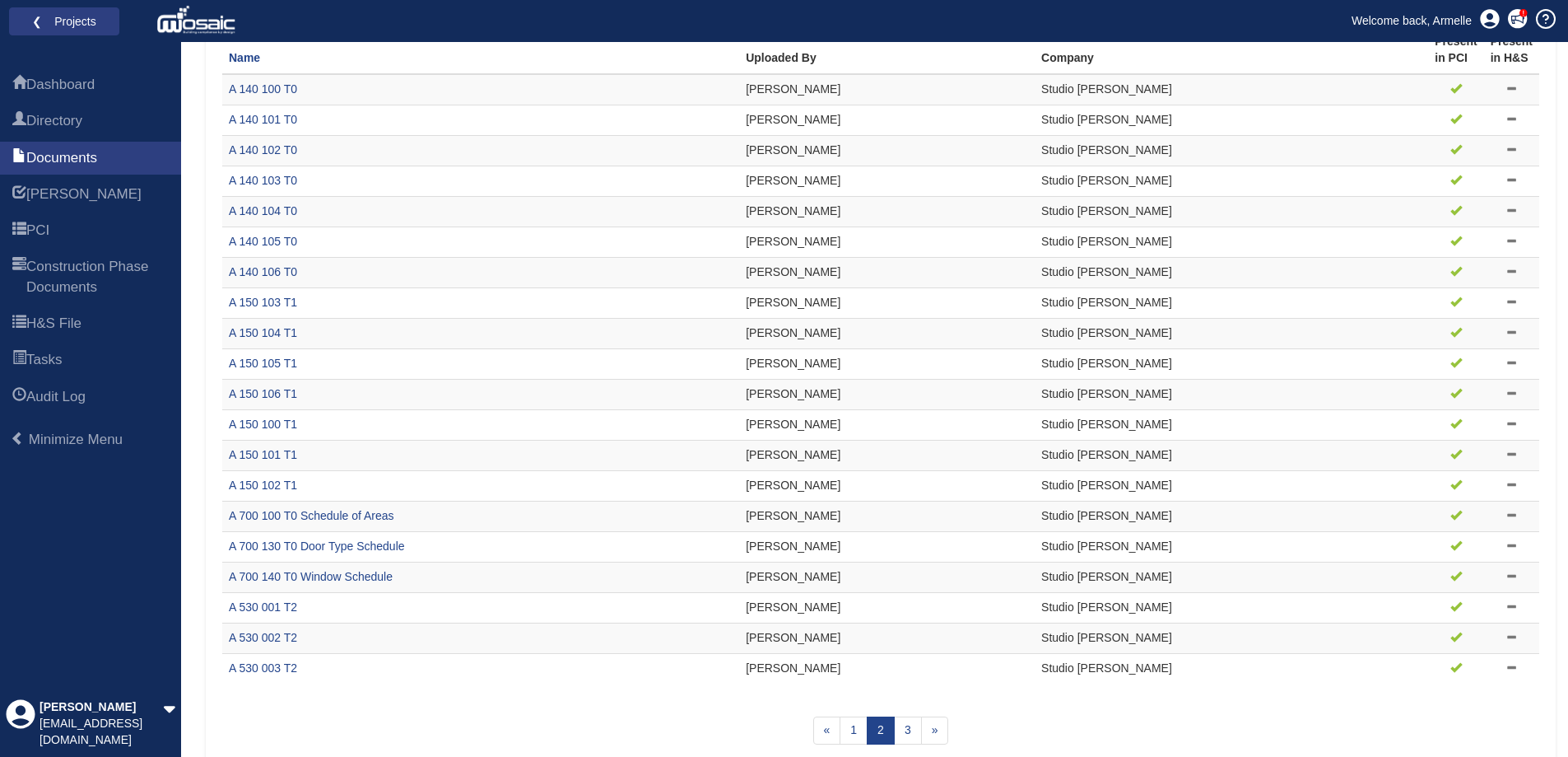
scroll to position [255, 0]
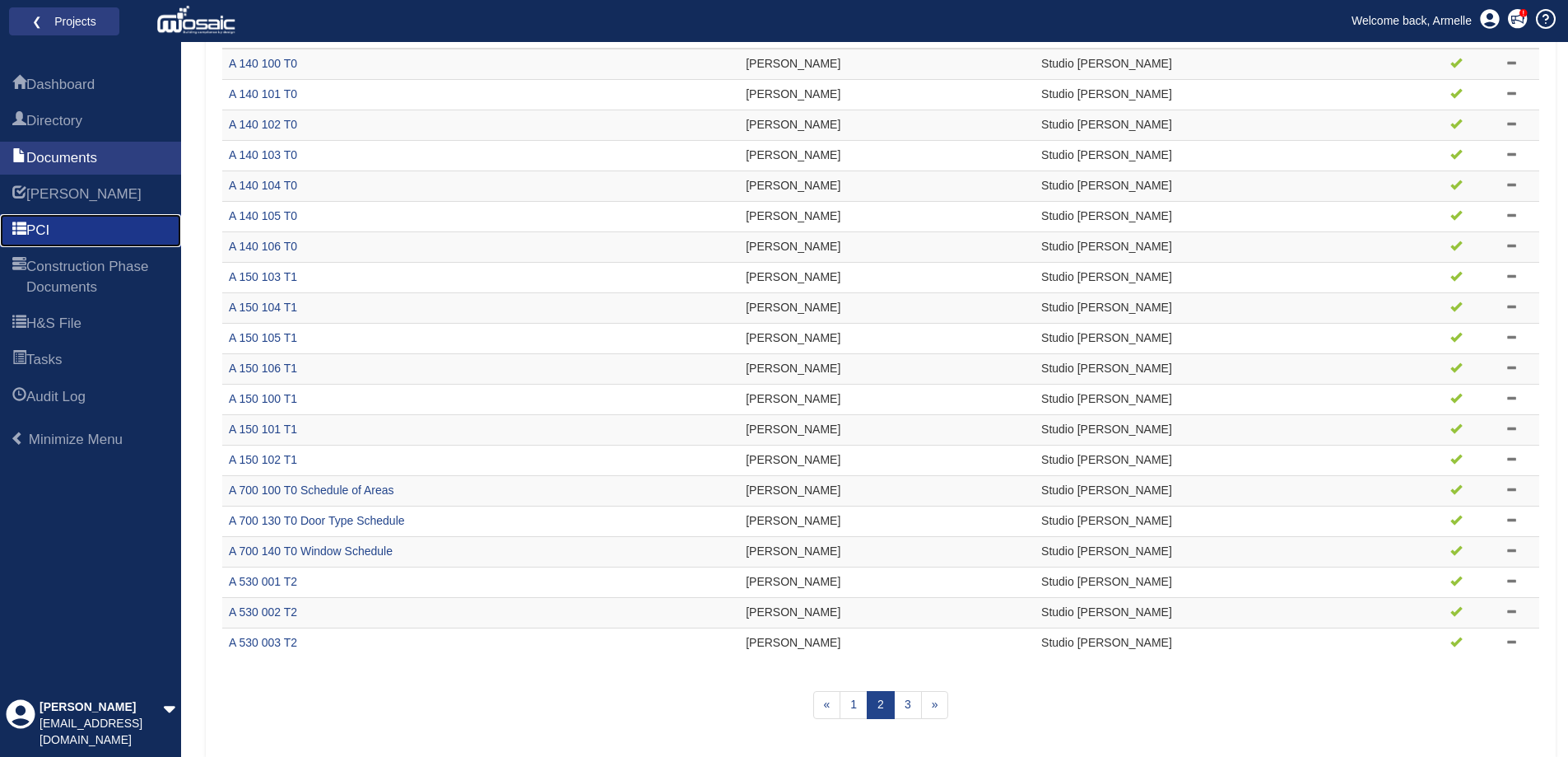
click at [42, 231] on span "PCI" at bounding box center [38, 231] width 23 height 20
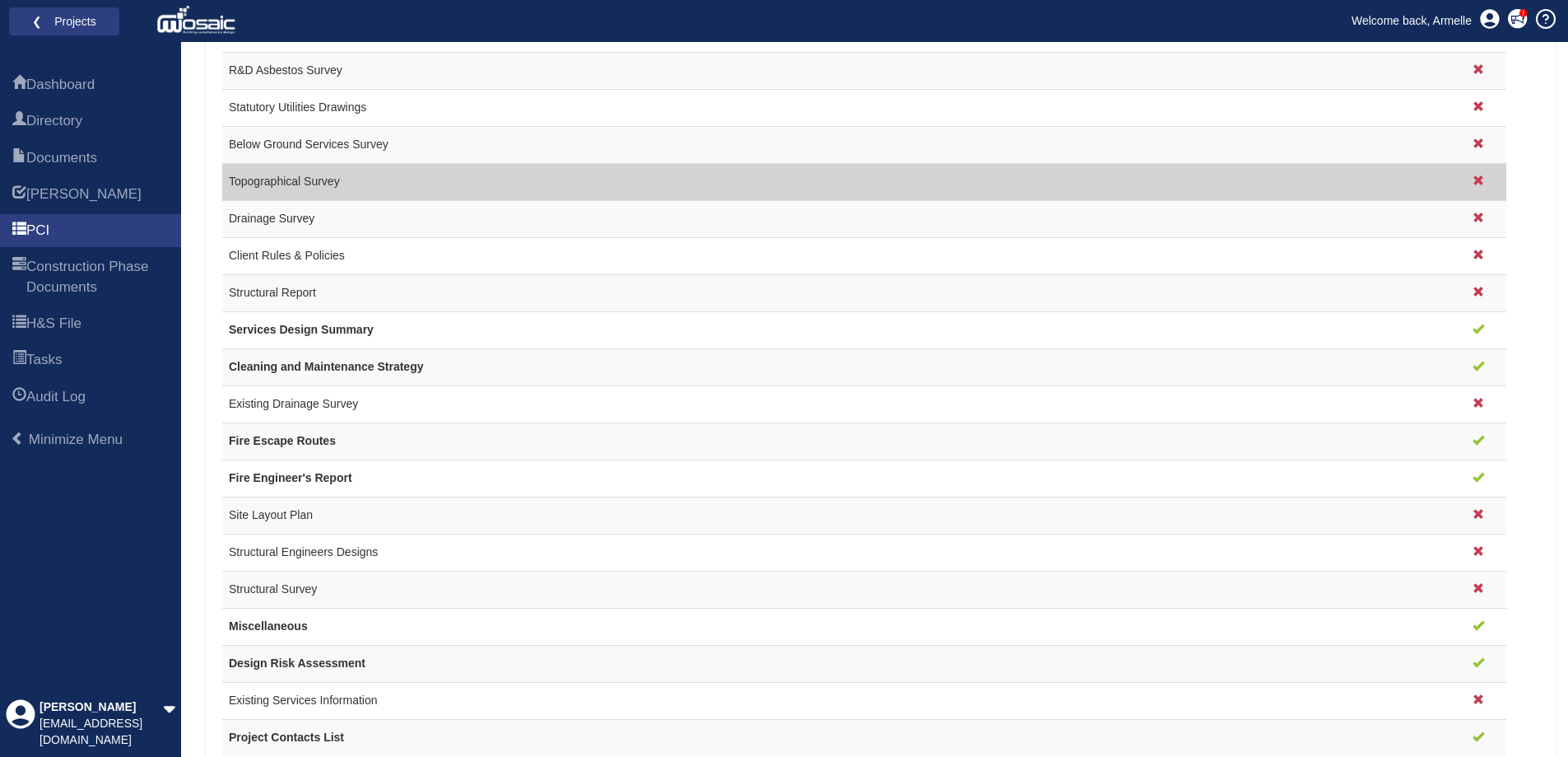
scroll to position [1248, 0]
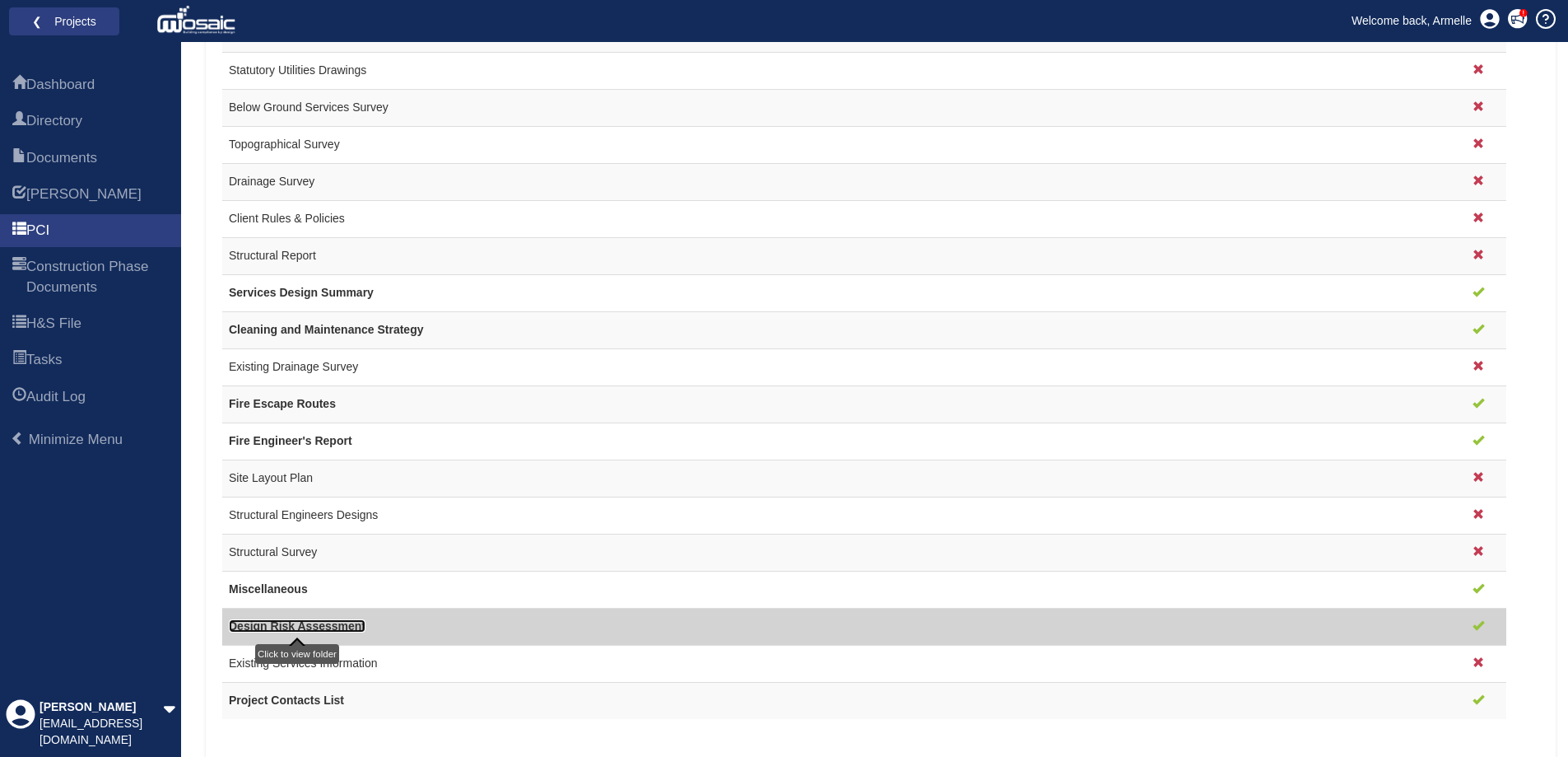
click at [271, 627] on link "Design Risk Assessment" at bounding box center [297, 626] width 137 height 13
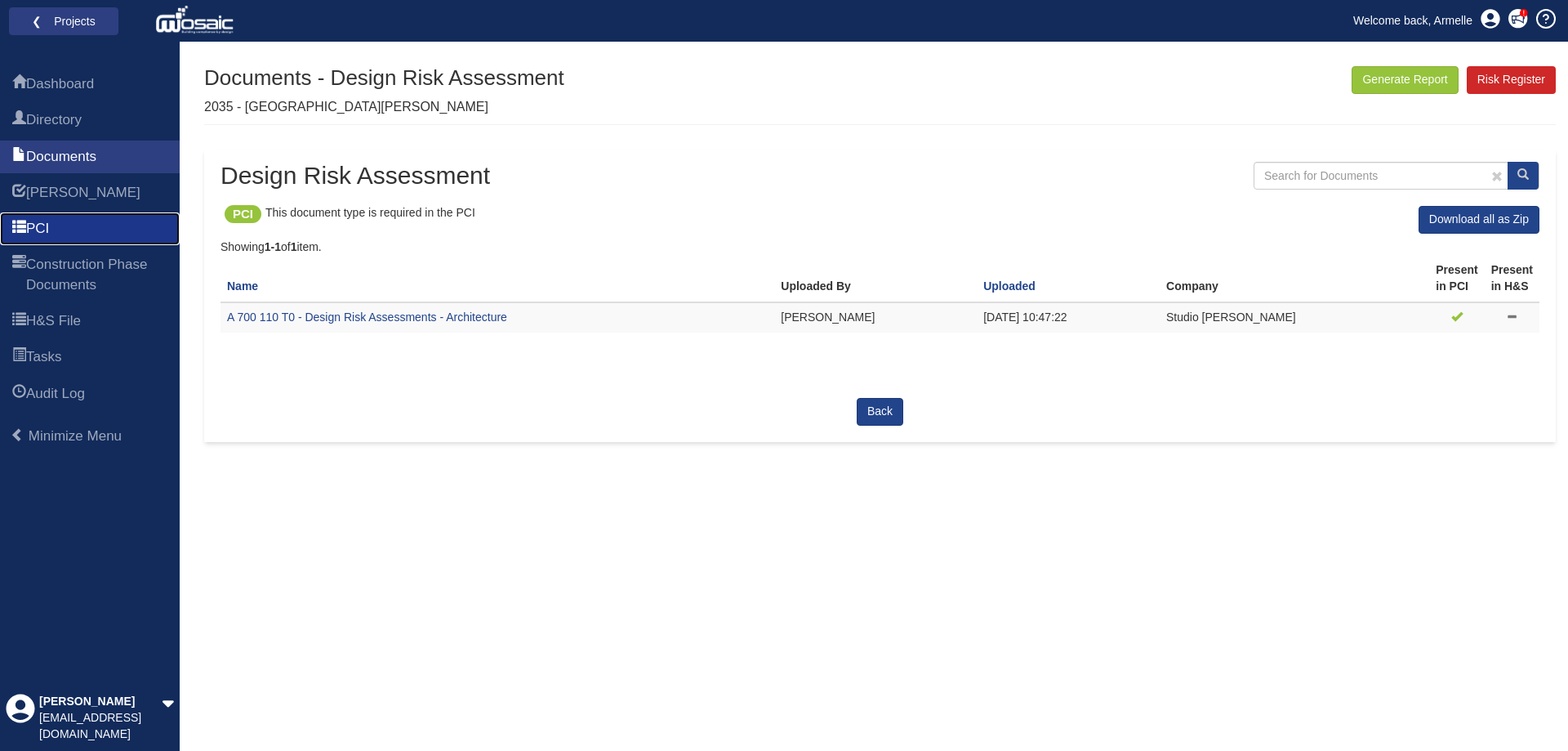
click at [48, 216] on link "PCI" at bounding box center [90, 228] width 180 height 33
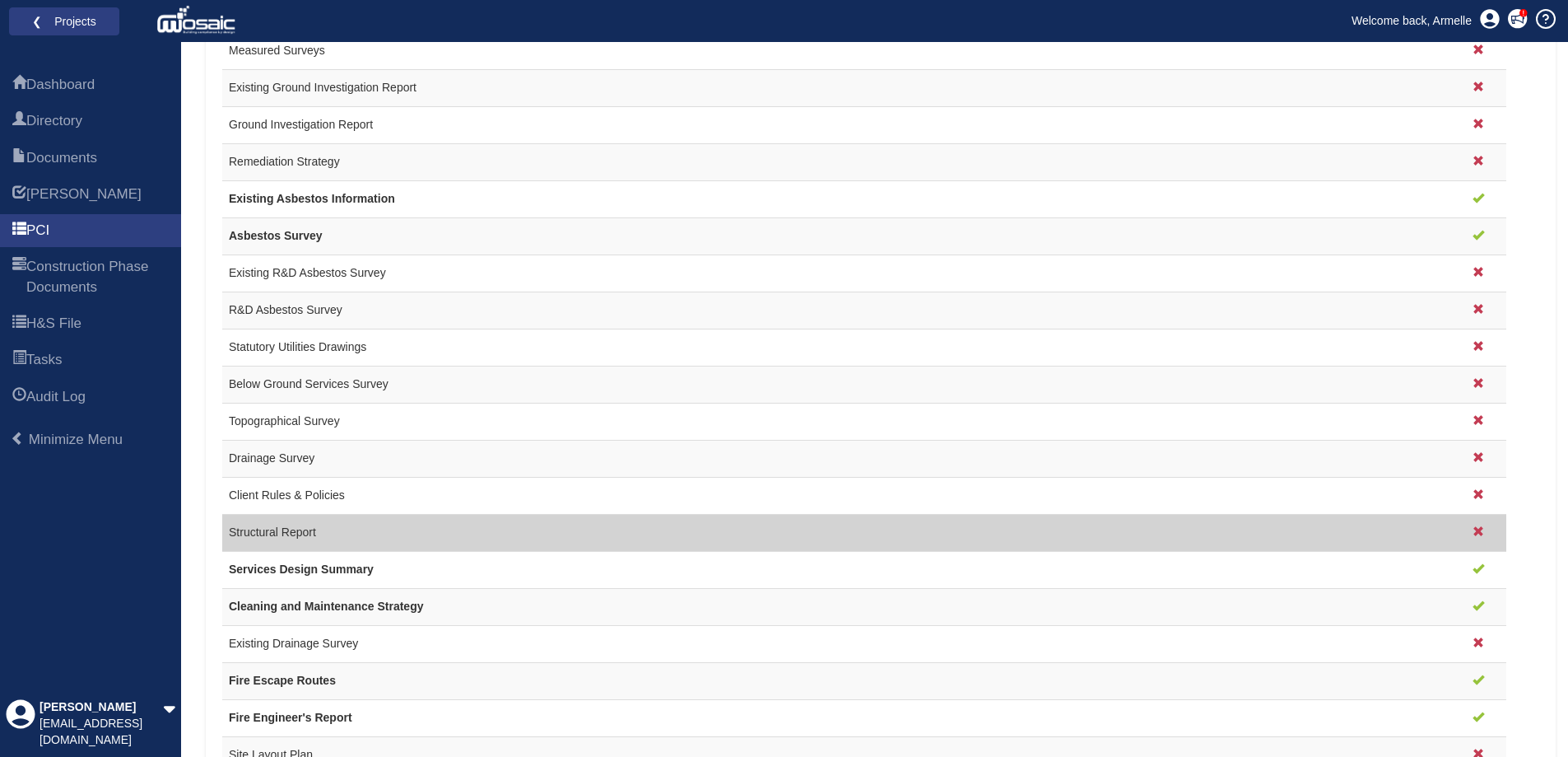
scroll to position [1071, 0]
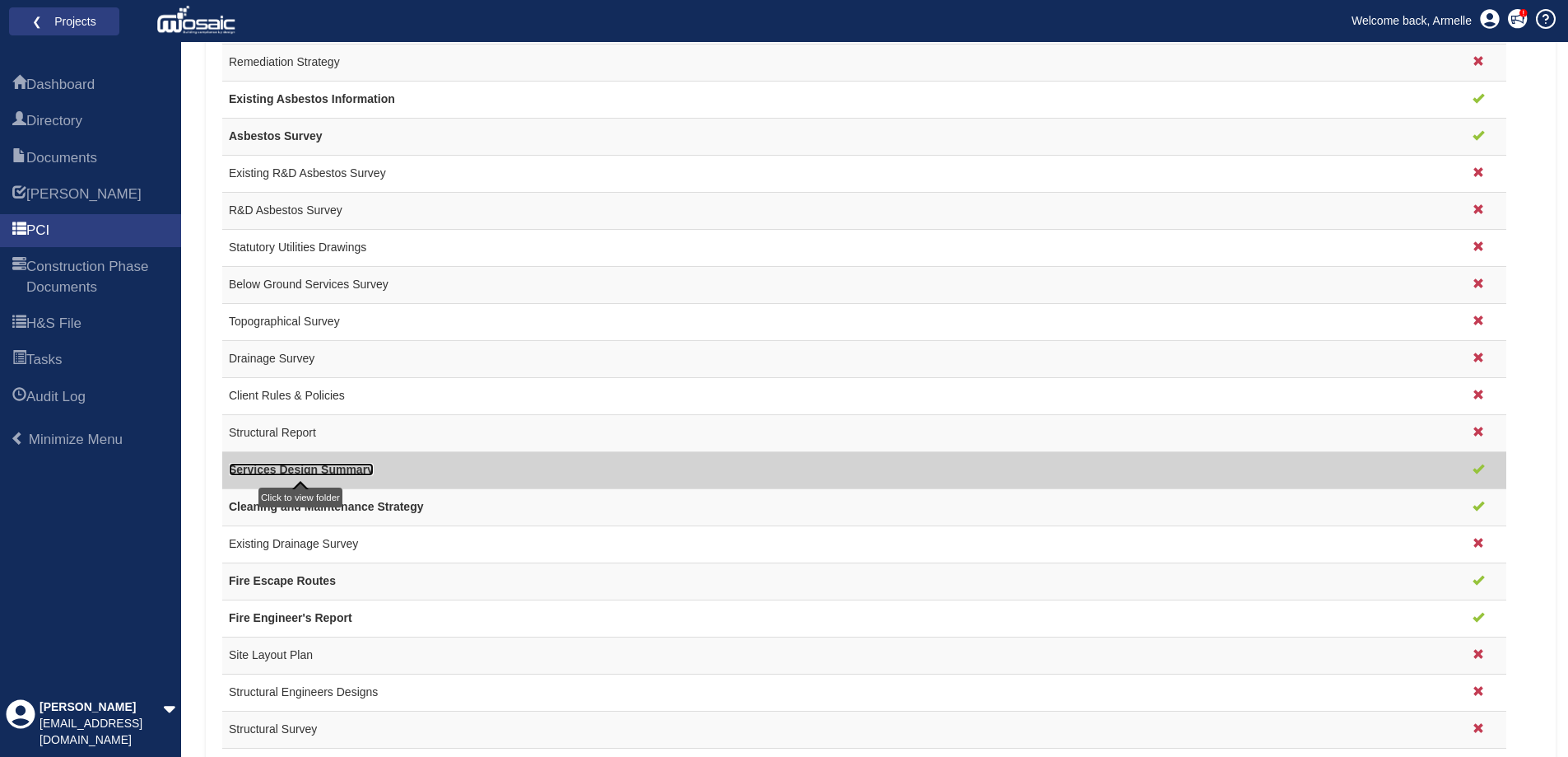
click at [294, 473] on link "Services Design Summary" at bounding box center [301, 469] width 145 height 13
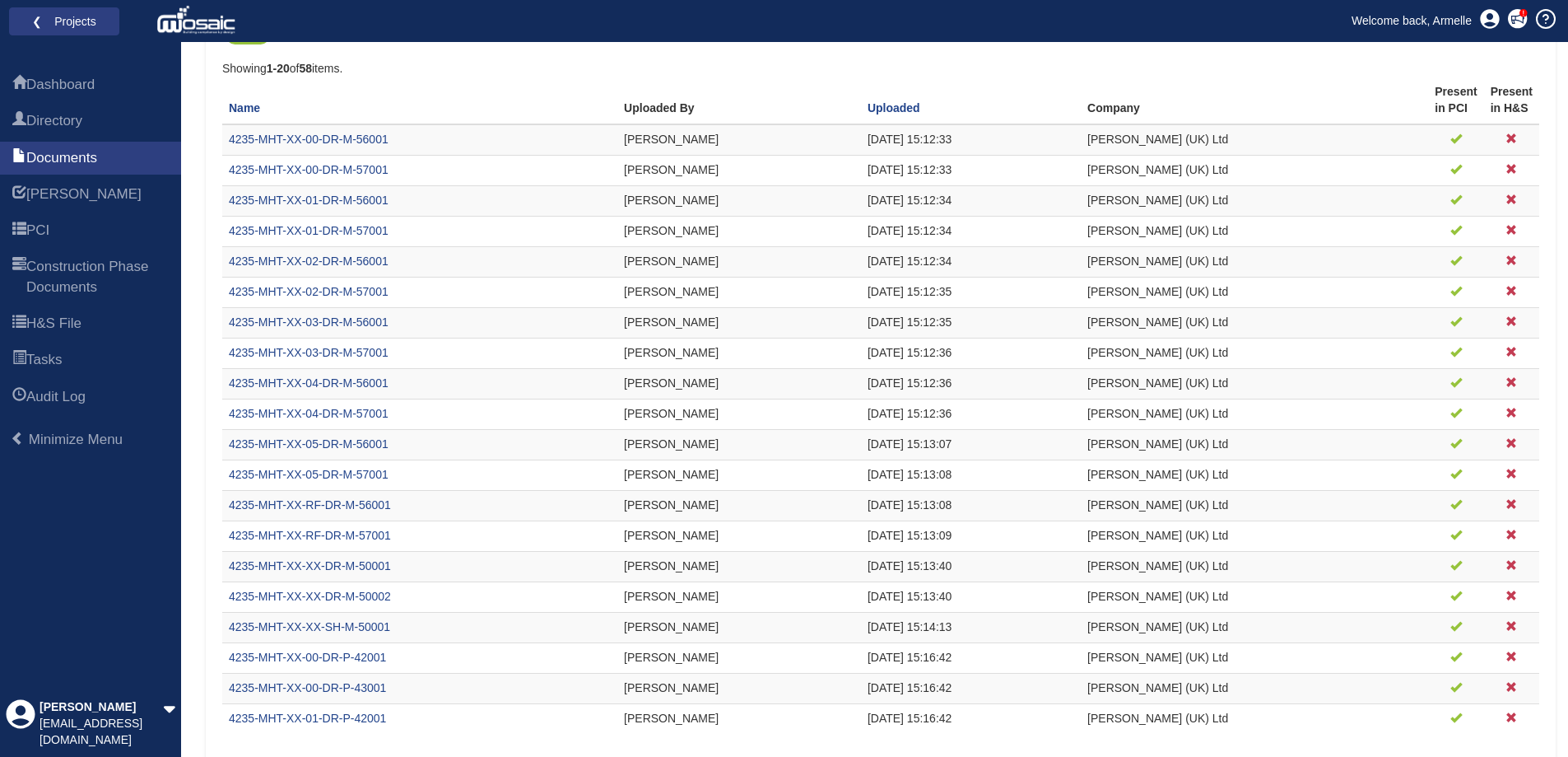
scroll to position [368, 0]
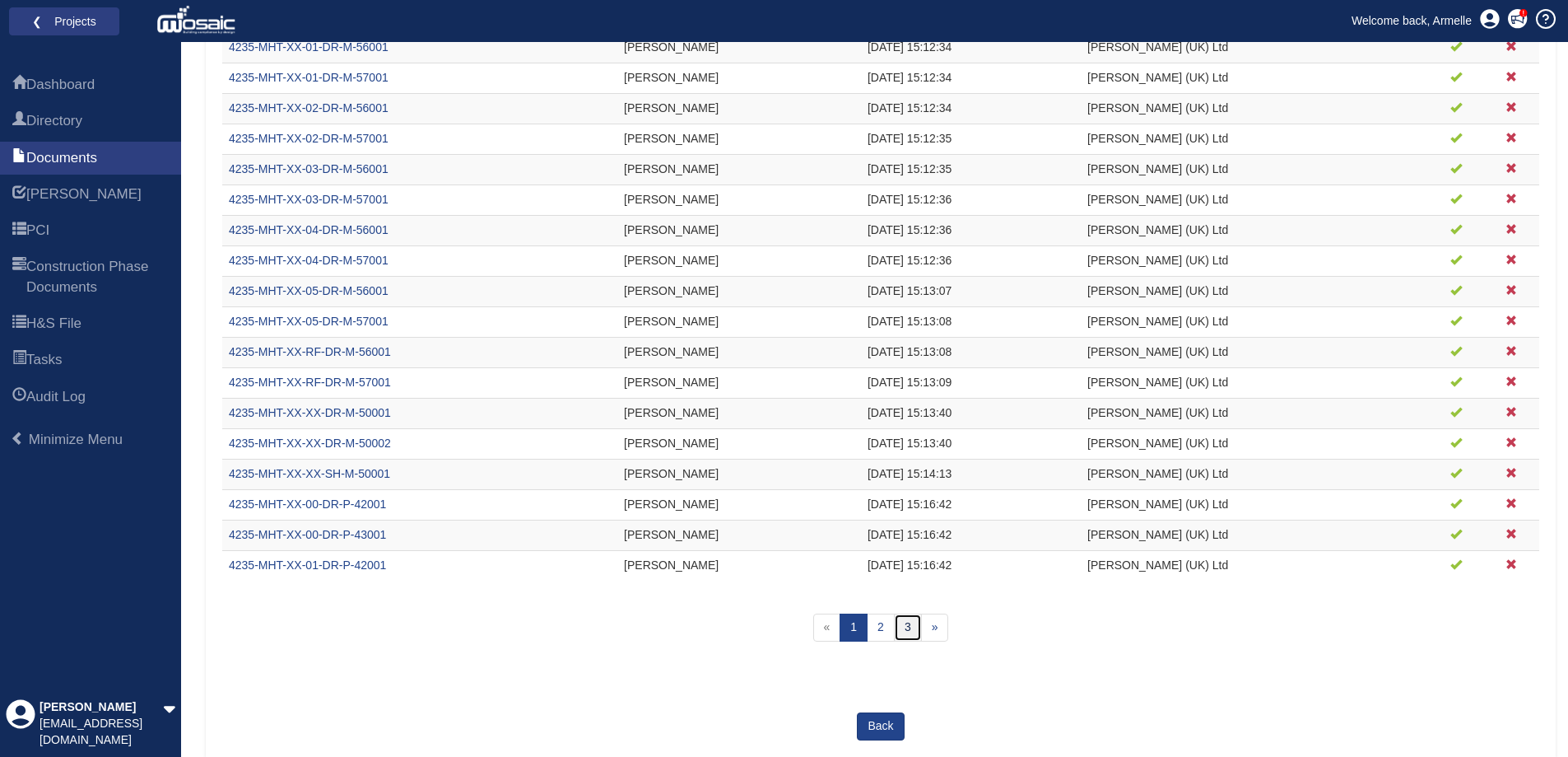
click at [903, 634] on link "3" at bounding box center [908, 628] width 28 height 28
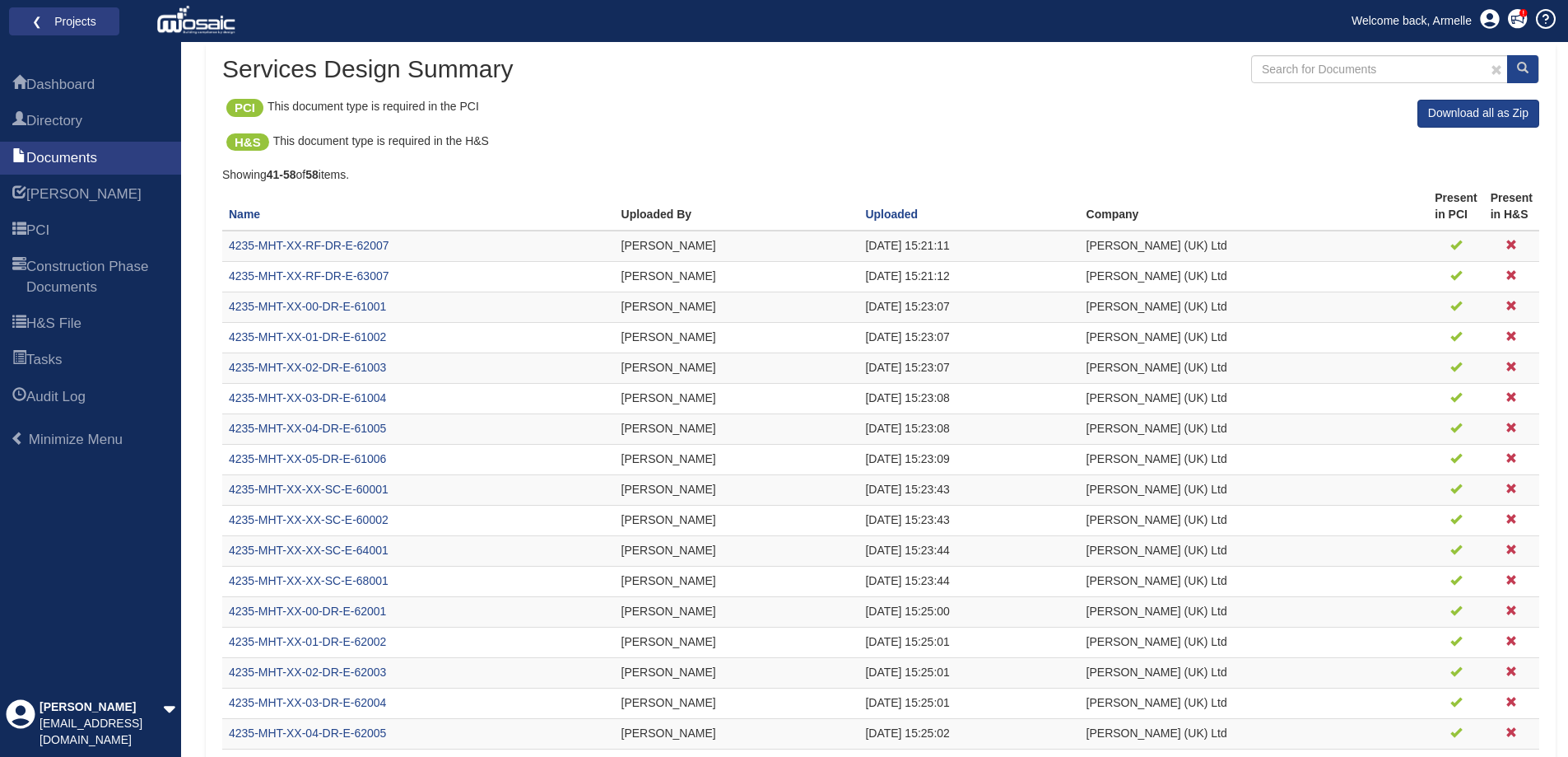
scroll to position [307, 0]
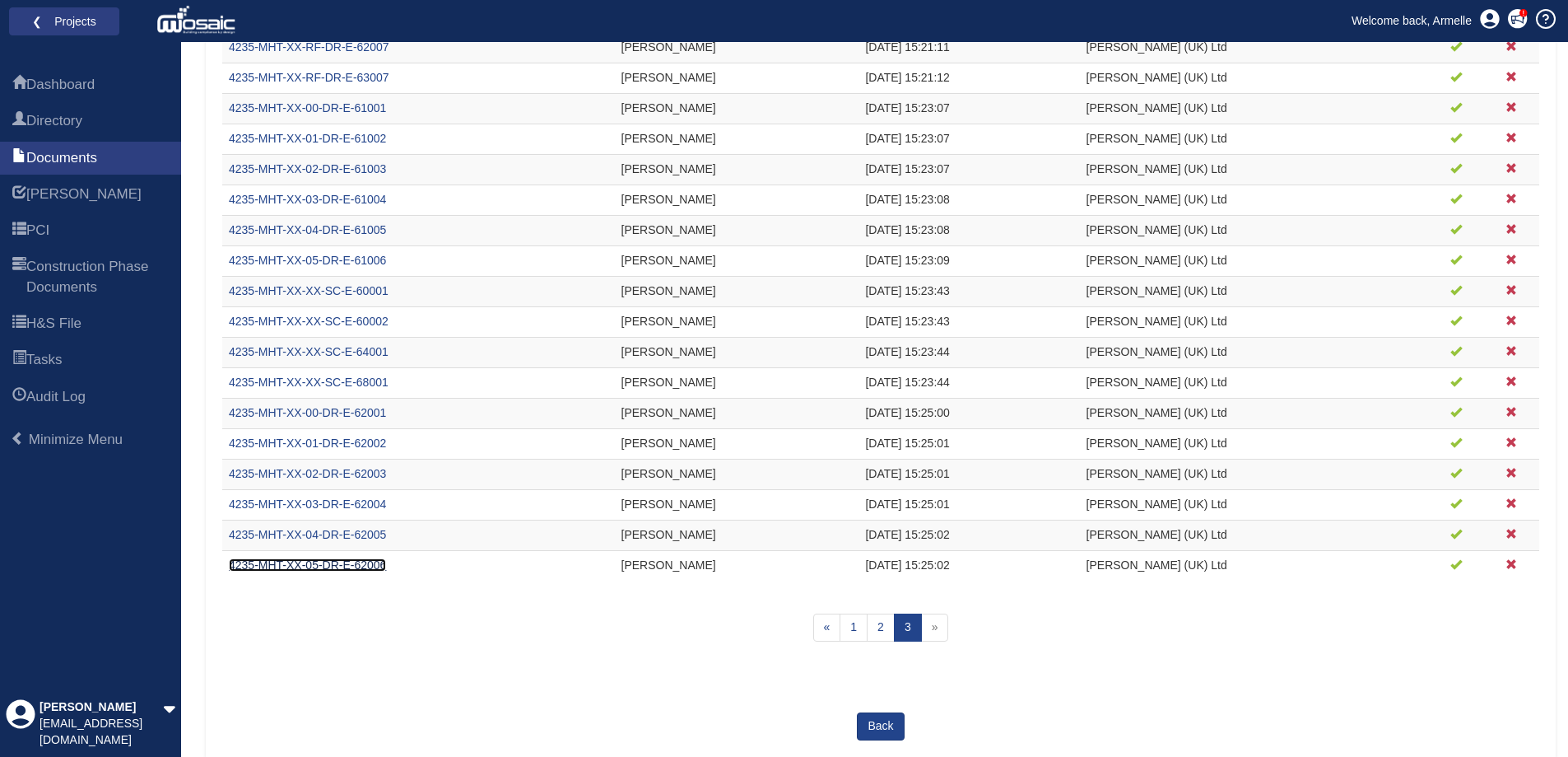
click at [307, 568] on link "4235-MHT-XX-05-DR-E-62006" at bounding box center [307, 565] width 157 height 13
click at [90, 35] on li "❮ Projects" at bounding box center [64, 22] width 111 height 29
click at [99, 23] on link "❮ Projects" at bounding box center [64, 22] width 89 height 22
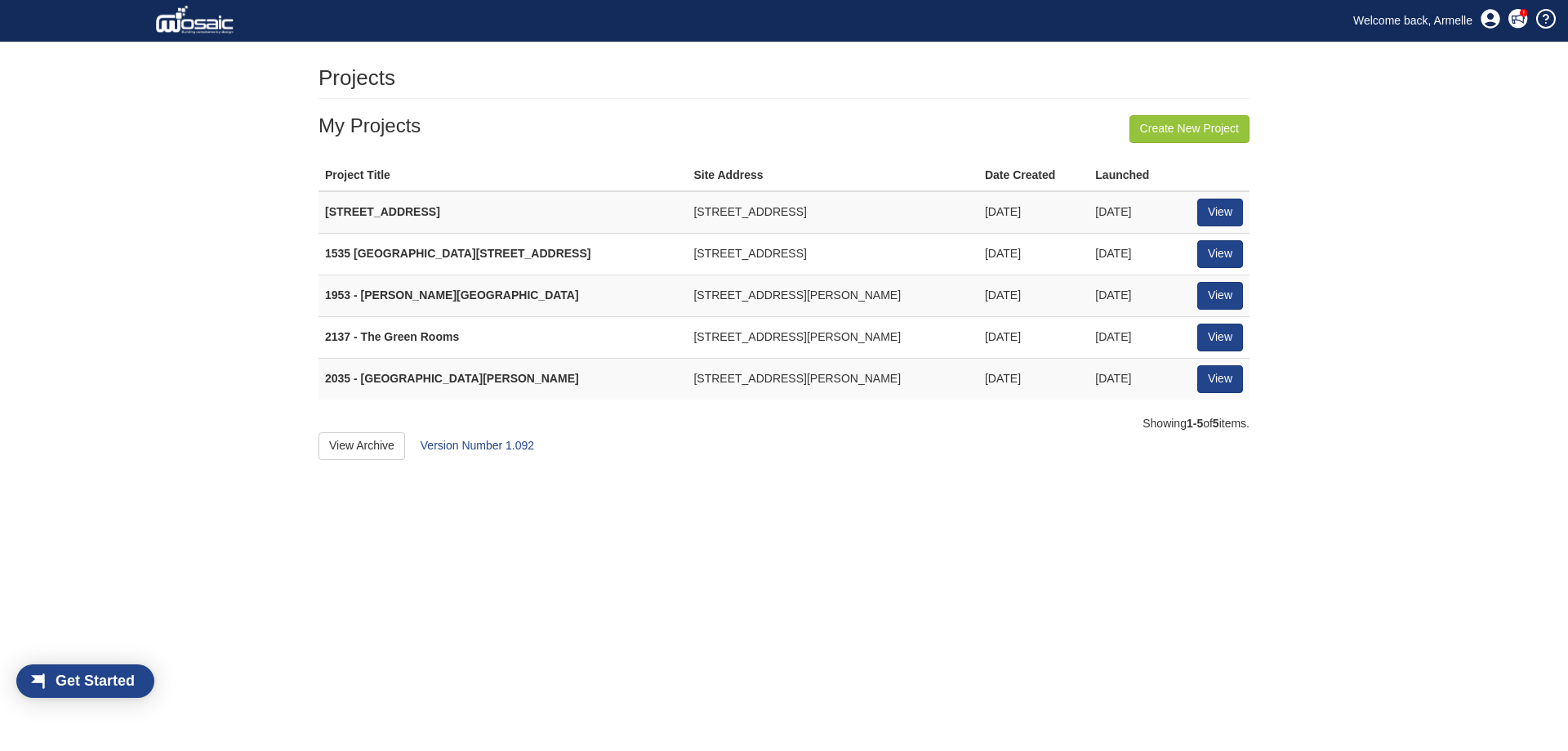
scroll to position [21, 93]
click at [1229, 257] on link "View" at bounding box center [1219, 253] width 45 height 28
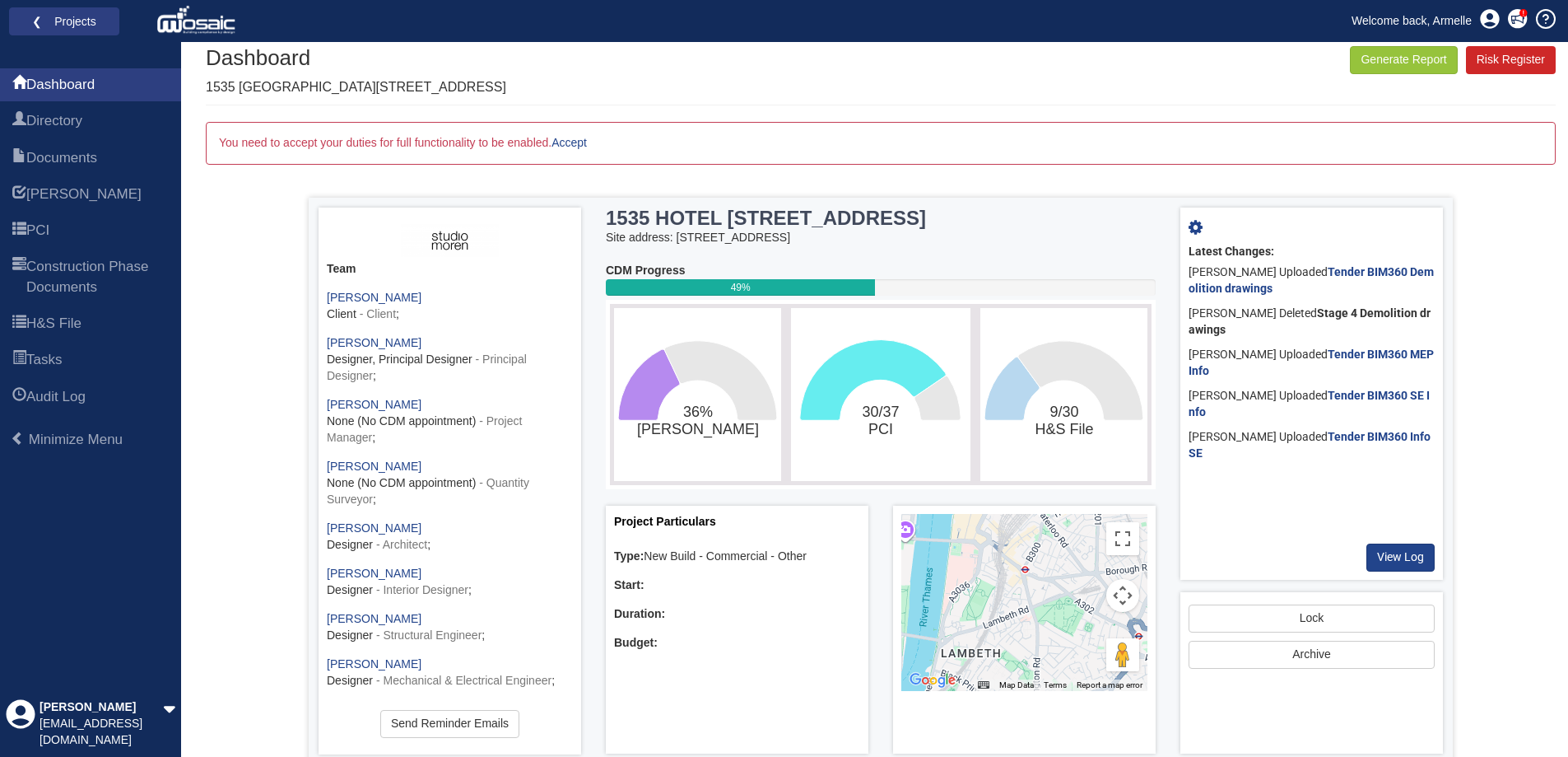
scroll to position [40, 0]
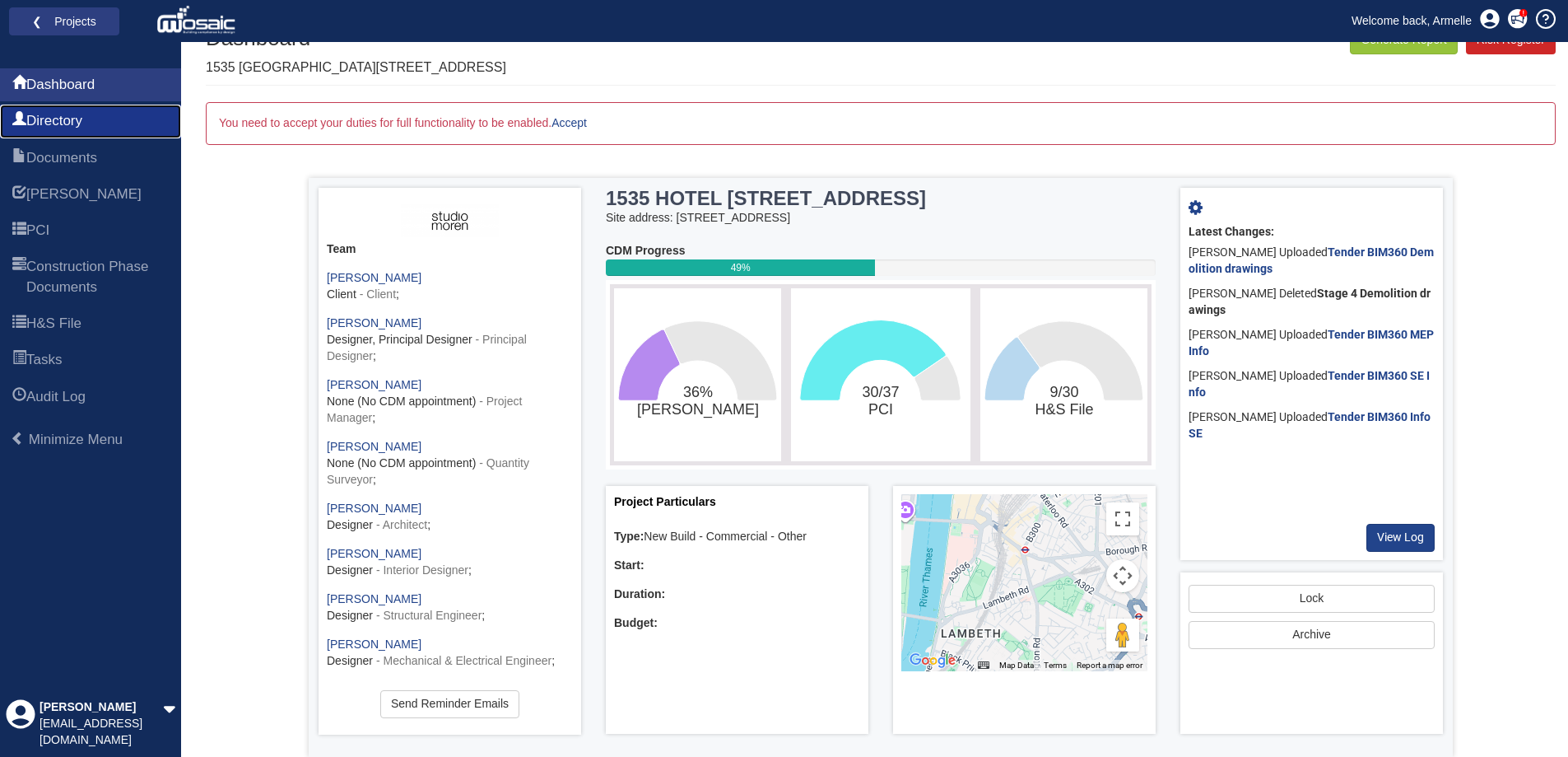
click at [97, 121] on link "Directory" at bounding box center [91, 120] width 182 height 33
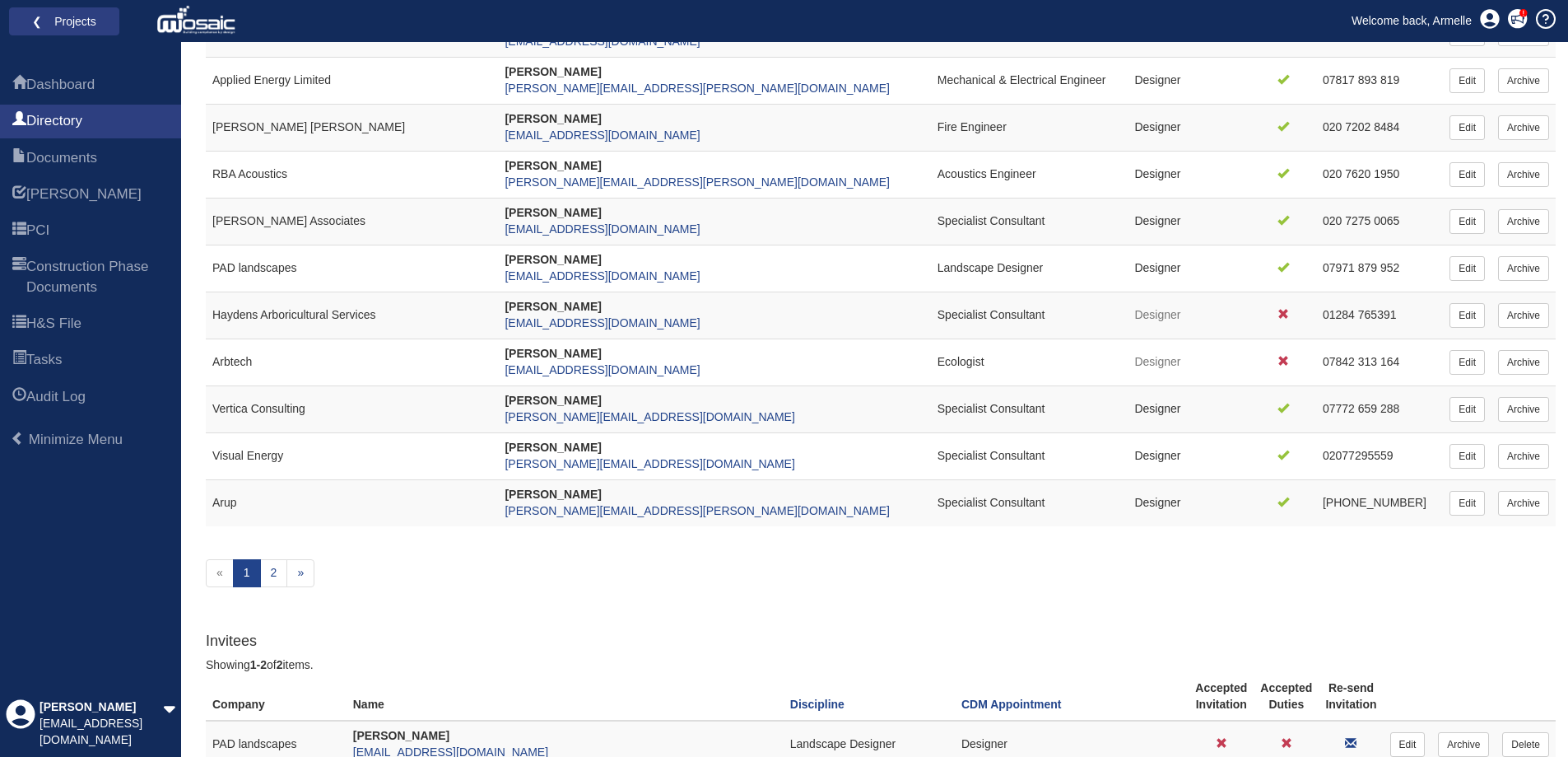
scroll to position [412, 0]
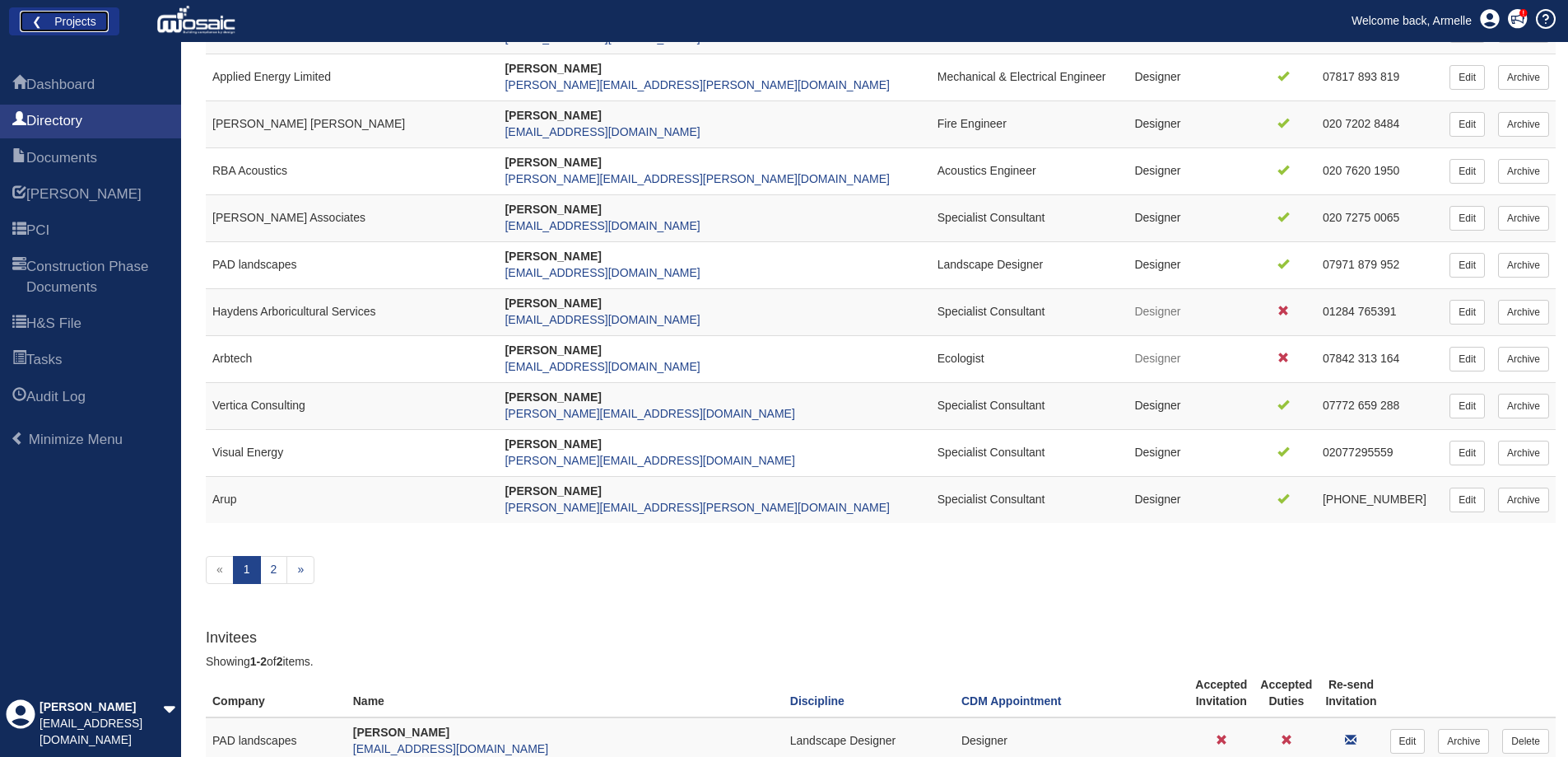
click at [89, 31] on link "❮ Projects" at bounding box center [64, 22] width 89 height 22
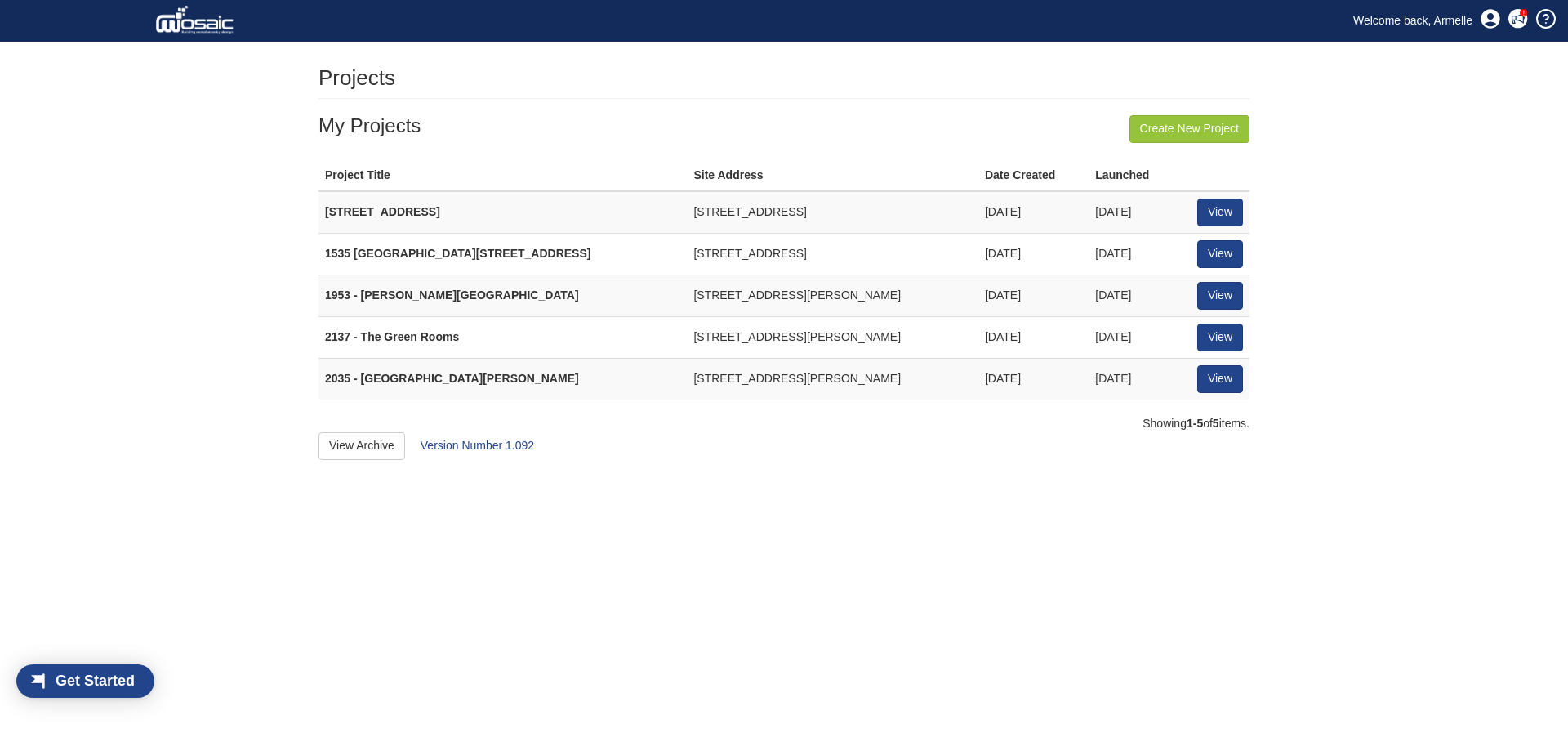
scroll to position [21, 93]
click at [1230, 295] on link "View" at bounding box center [1219, 295] width 45 height 28
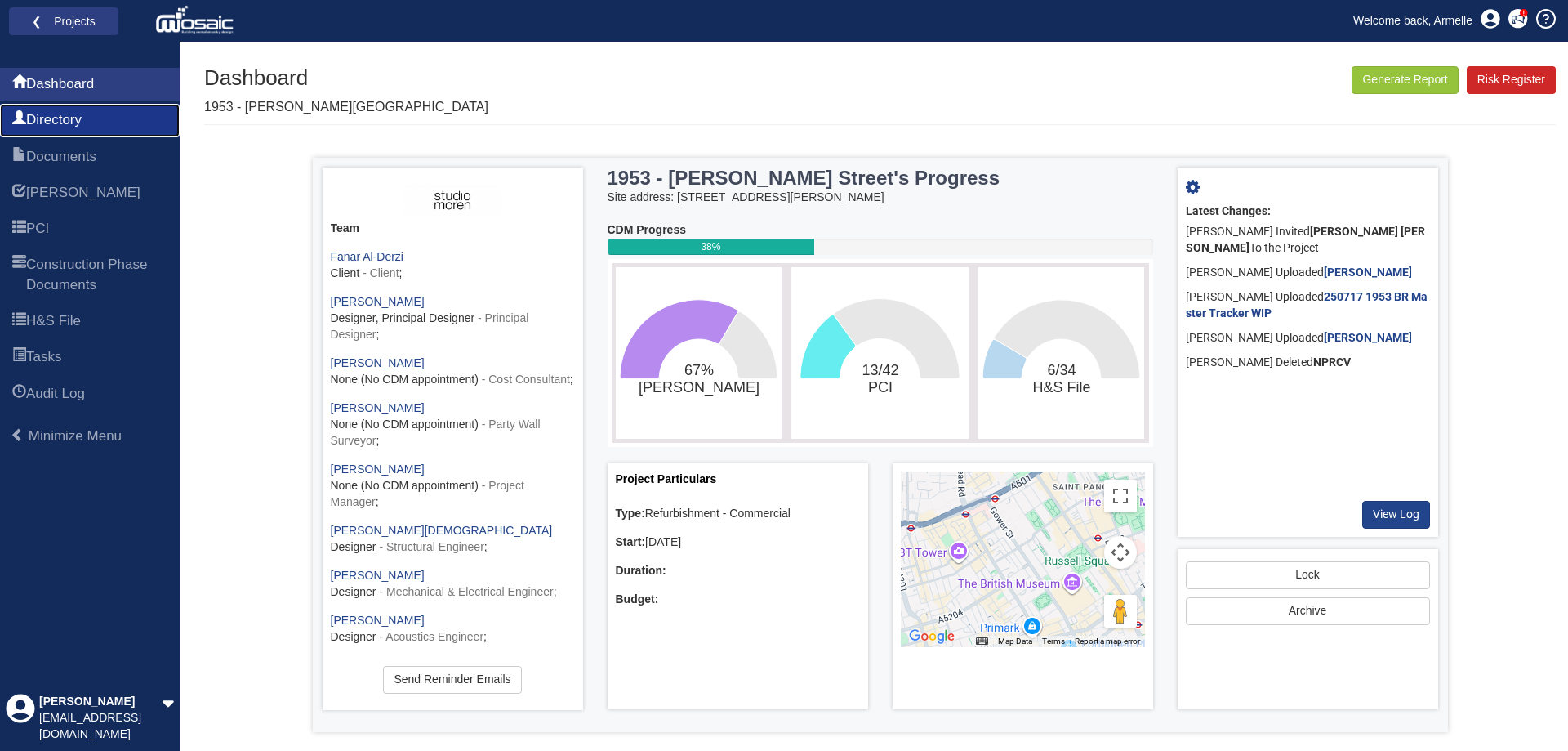
click at [102, 118] on link "Directory" at bounding box center [90, 120] width 180 height 33
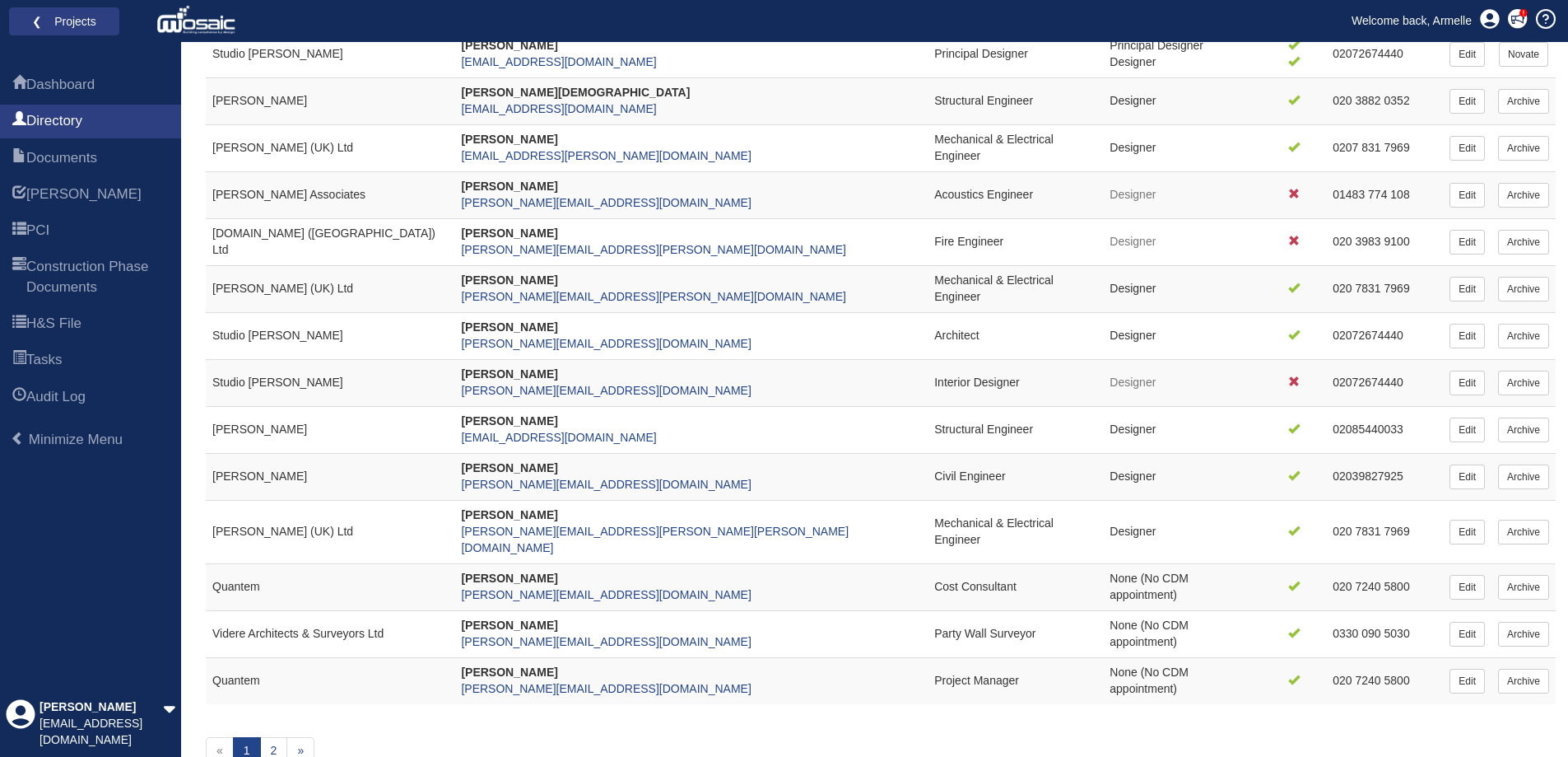
scroll to position [329, 0]
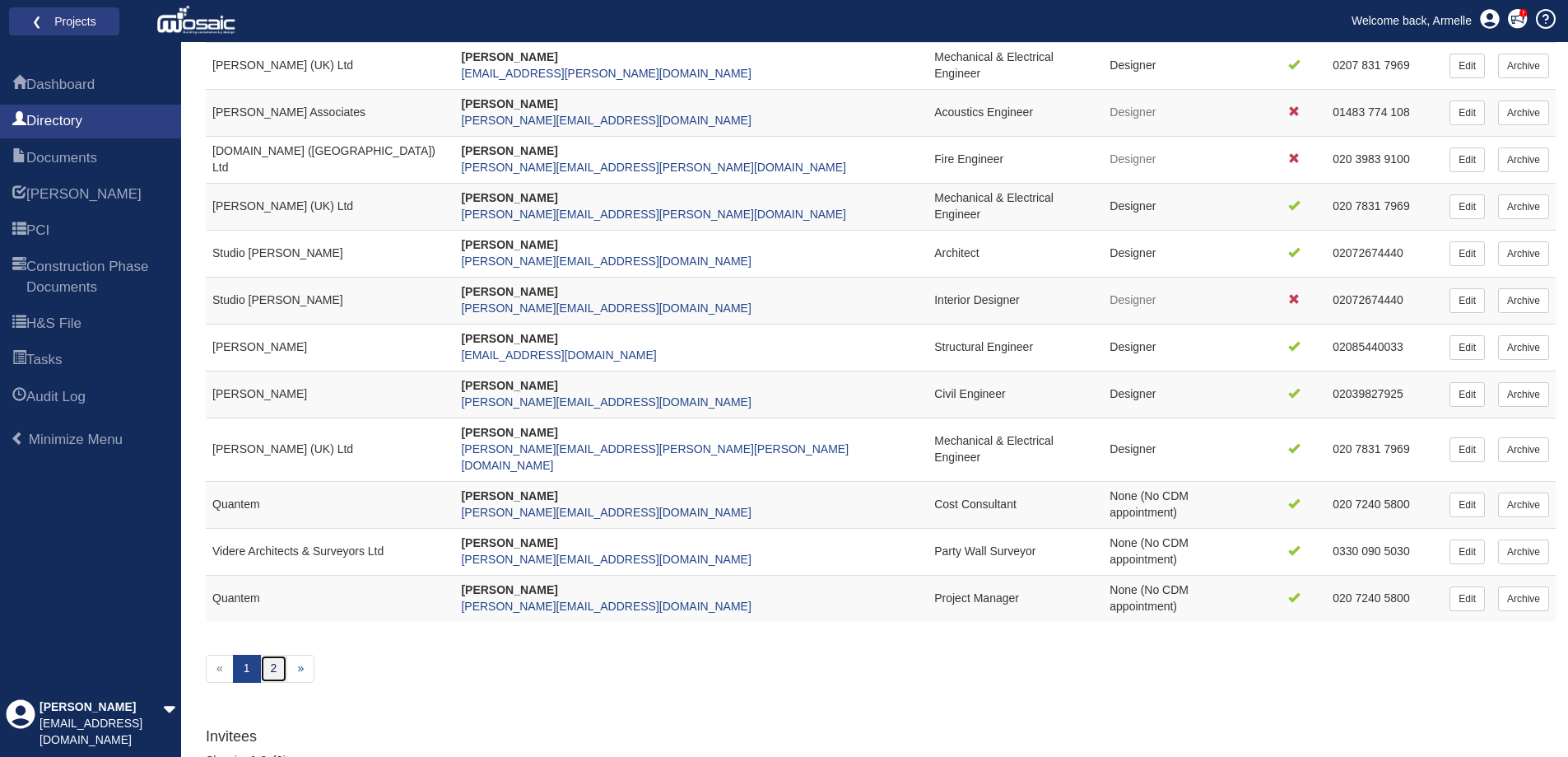
click at [274, 663] on link "2" at bounding box center [273, 668] width 28 height 28
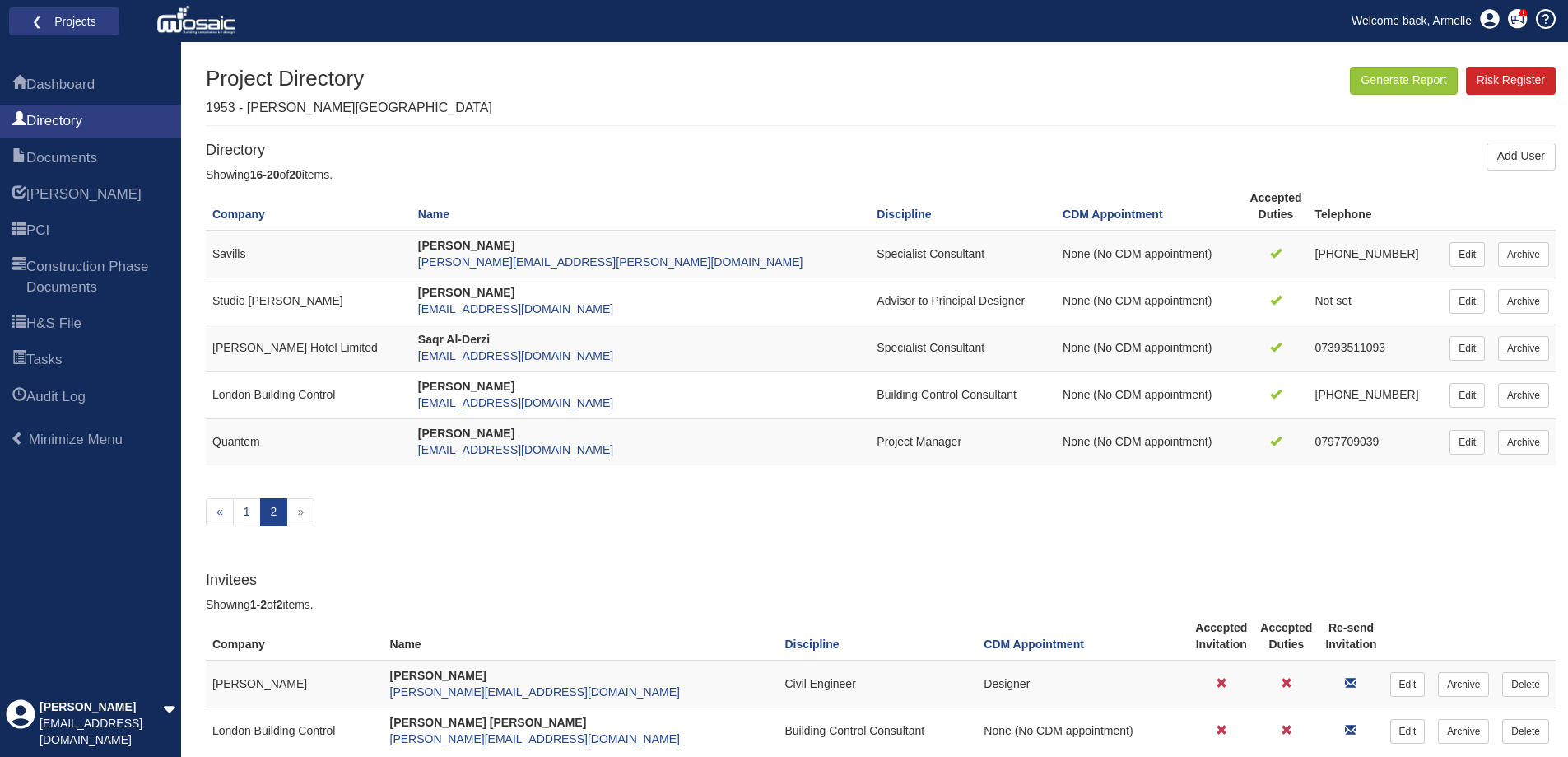
drag, startPoint x: 411, startPoint y: 385, endPoint x: 570, endPoint y: 395, distance: 159.3
click at [570, 395] on td "[PERSON_NAME] [EMAIL_ADDRESS][DOMAIN_NAME]" at bounding box center [641, 396] width 458 height 47
click at [820, 521] on div "Showing 16-20 of 20 items. Company Name Discipline CDM Appointment Accepted Dut…" at bounding box center [881, 357] width 1350 height 380
click at [60, 26] on link "❮ Projects" at bounding box center [64, 22] width 89 height 22
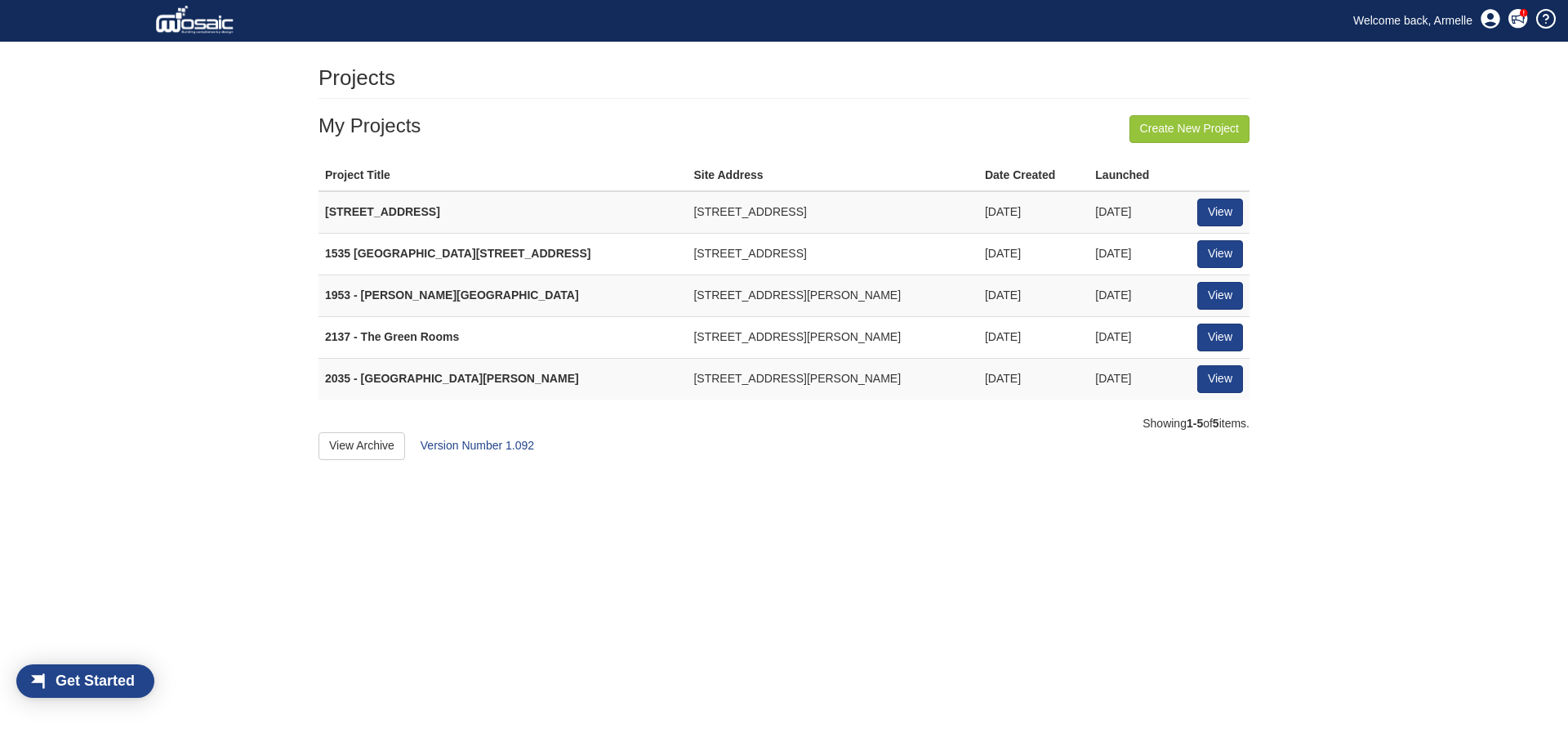
scroll to position [21, 93]
drag, startPoint x: 352, startPoint y: 335, endPoint x: 455, endPoint y: 336, distance: 103.0
click at [455, 336] on strong "2137 - The Green Rooms" at bounding box center [392, 336] width 134 height 13
click at [969, 460] on html "Toggle navigation Welcome back, [GEOGRAPHIC_DATA] Live" at bounding box center [784, 230] width 1568 height 460
